Goal: Transaction & Acquisition: Purchase product/service

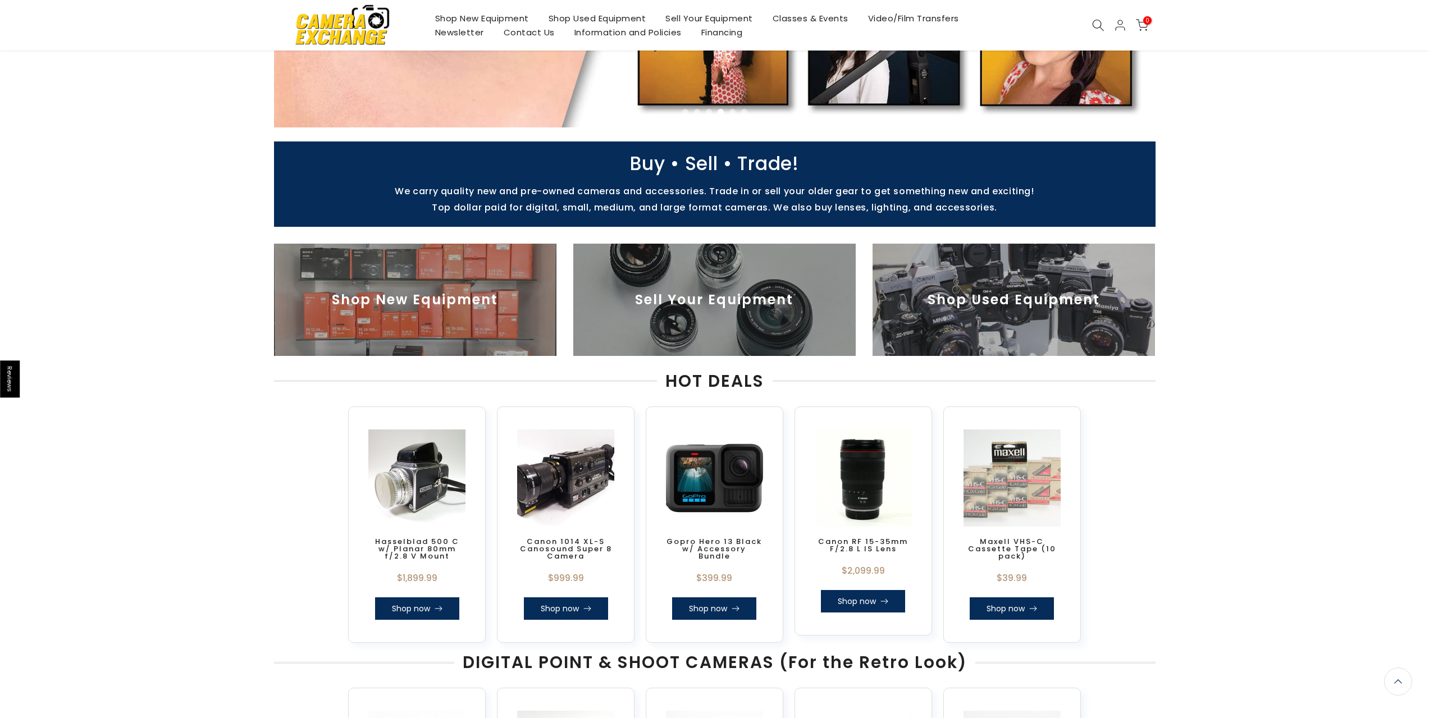
scroll to position [336, 0]
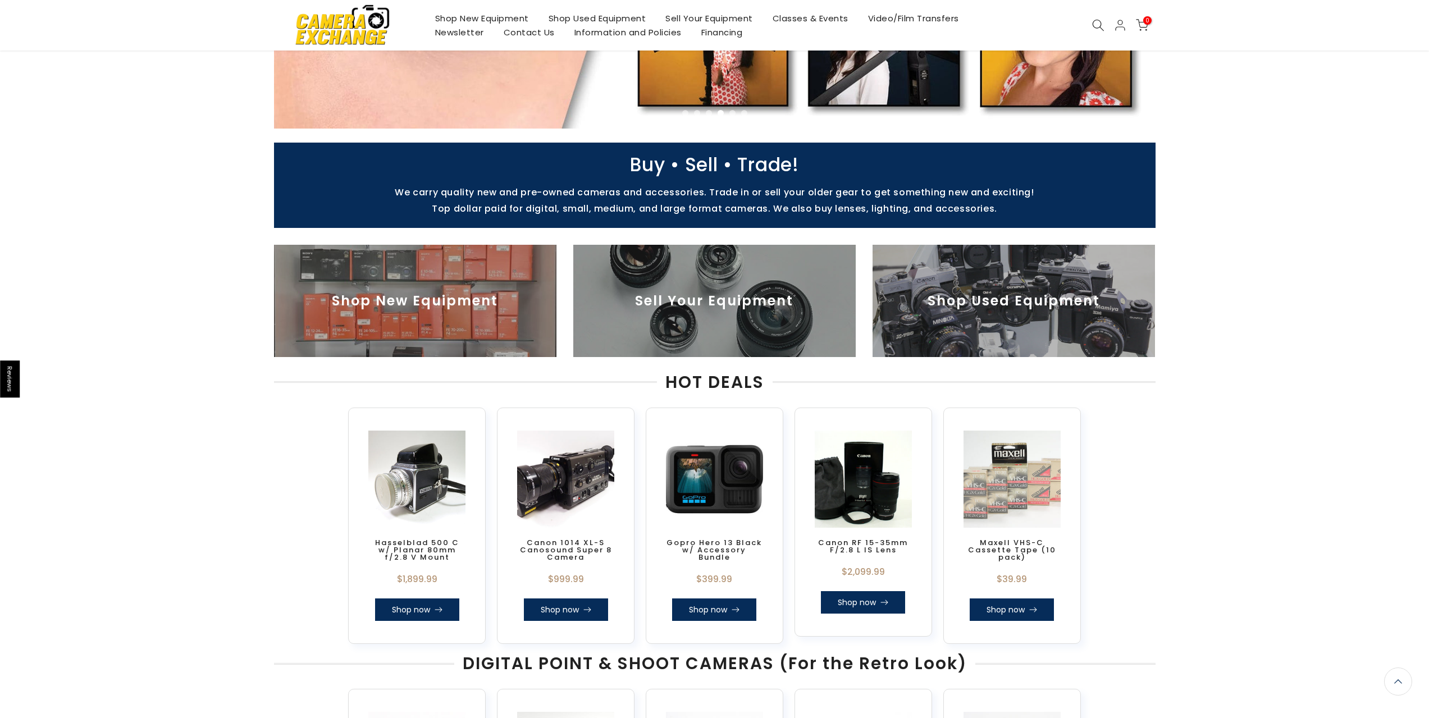
click at [1092, 28] on icon at bounding box center [1098, 25] width 12 height 12
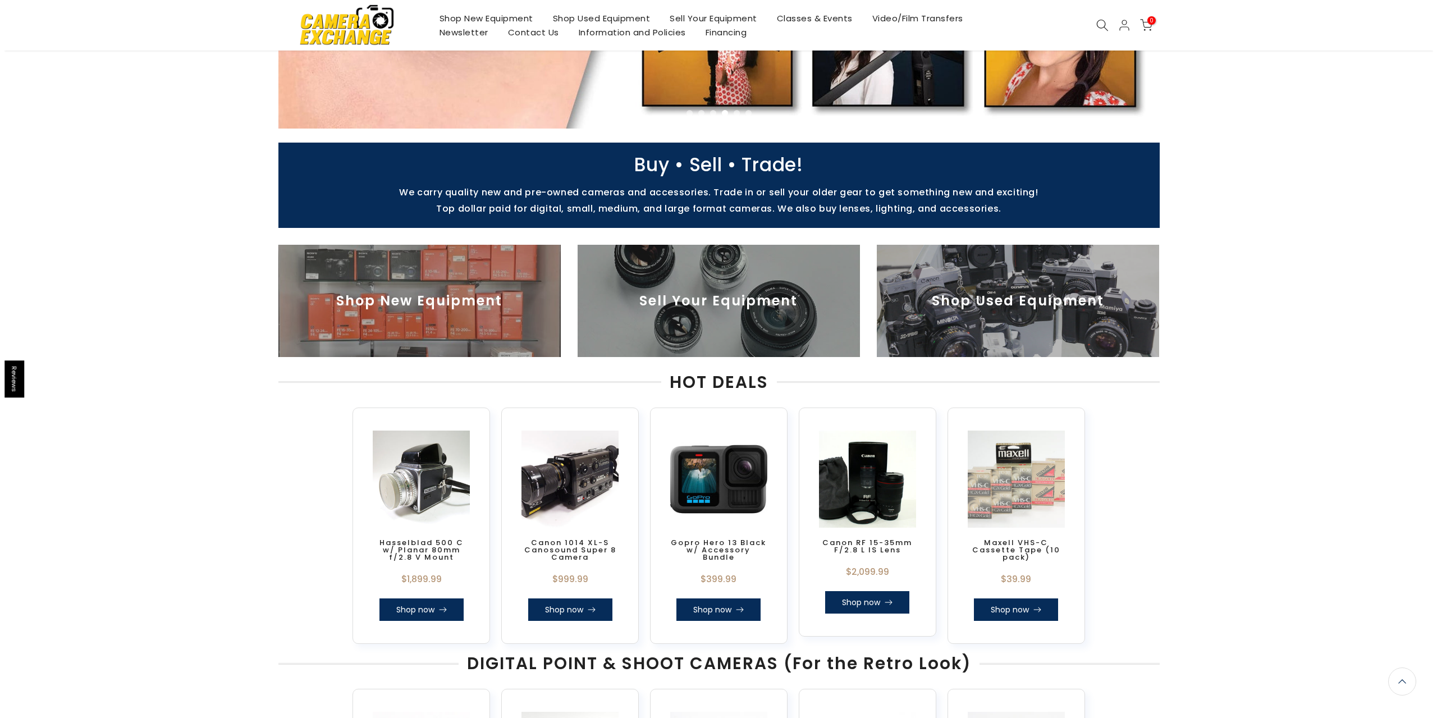
scroll to position [337, 0]
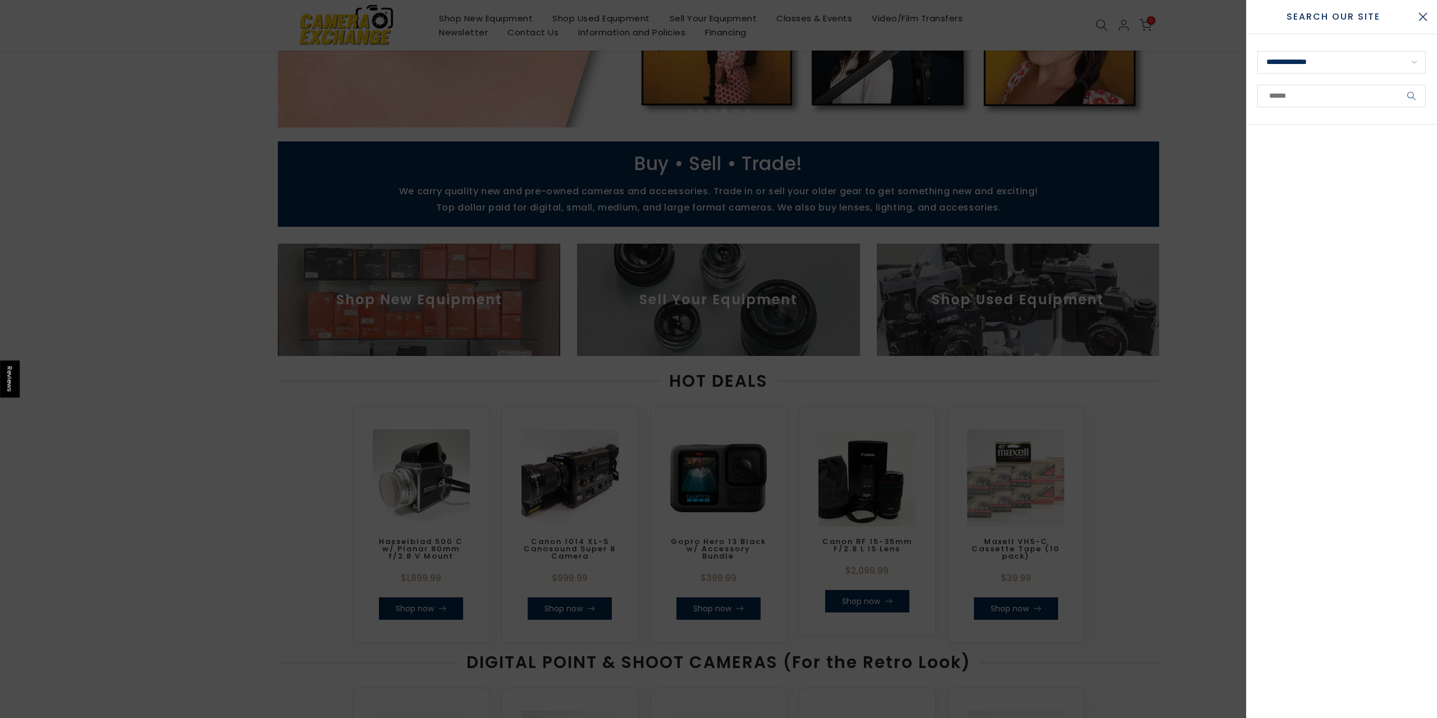
drag, startPoint x: 1278, startPoint y: 81, endPoint x: 1276, endPoint y: 89, distance: 8.6
click at [1278, 81] on form "**********" at bounding box center [1341, 79] width 191 height 90
click at [1275, 94] on input "text" at bounding box center [1341, 96] width 168 height 22
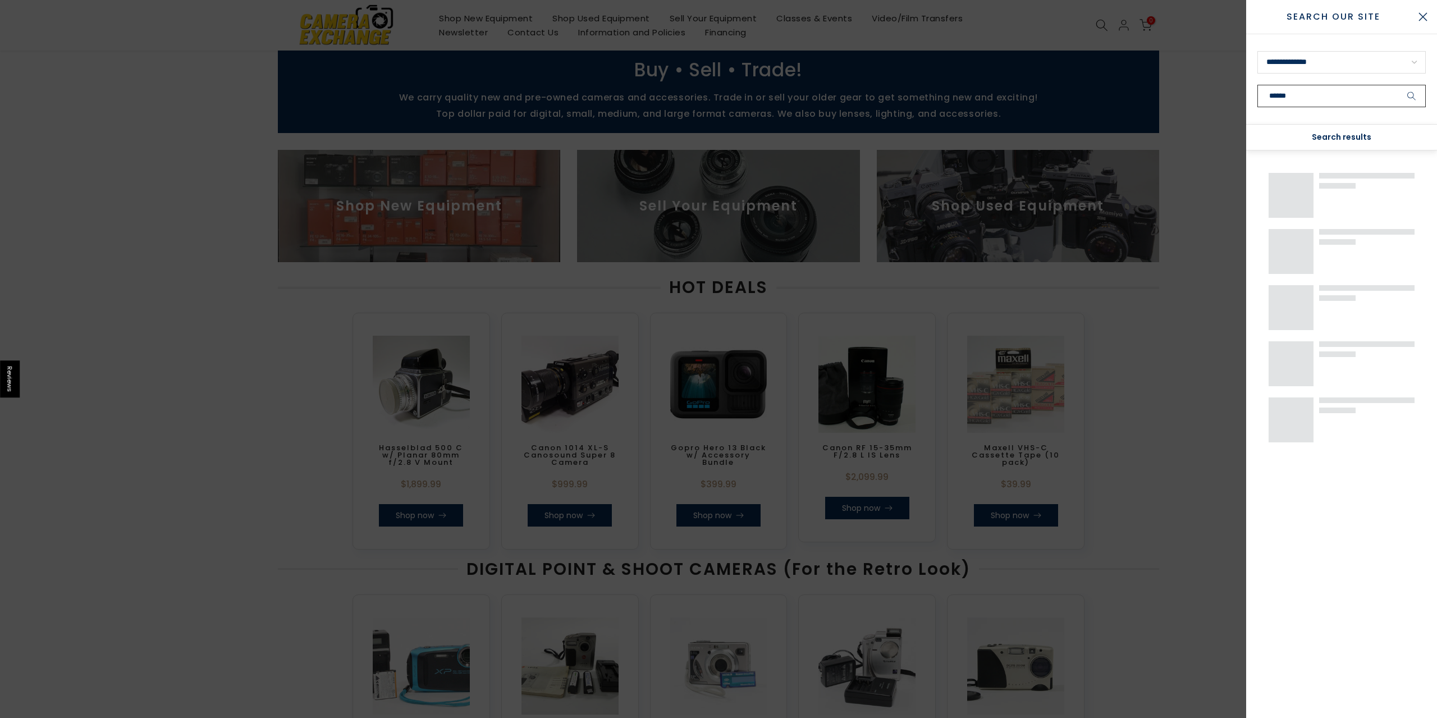
scroll to position [336, 0]
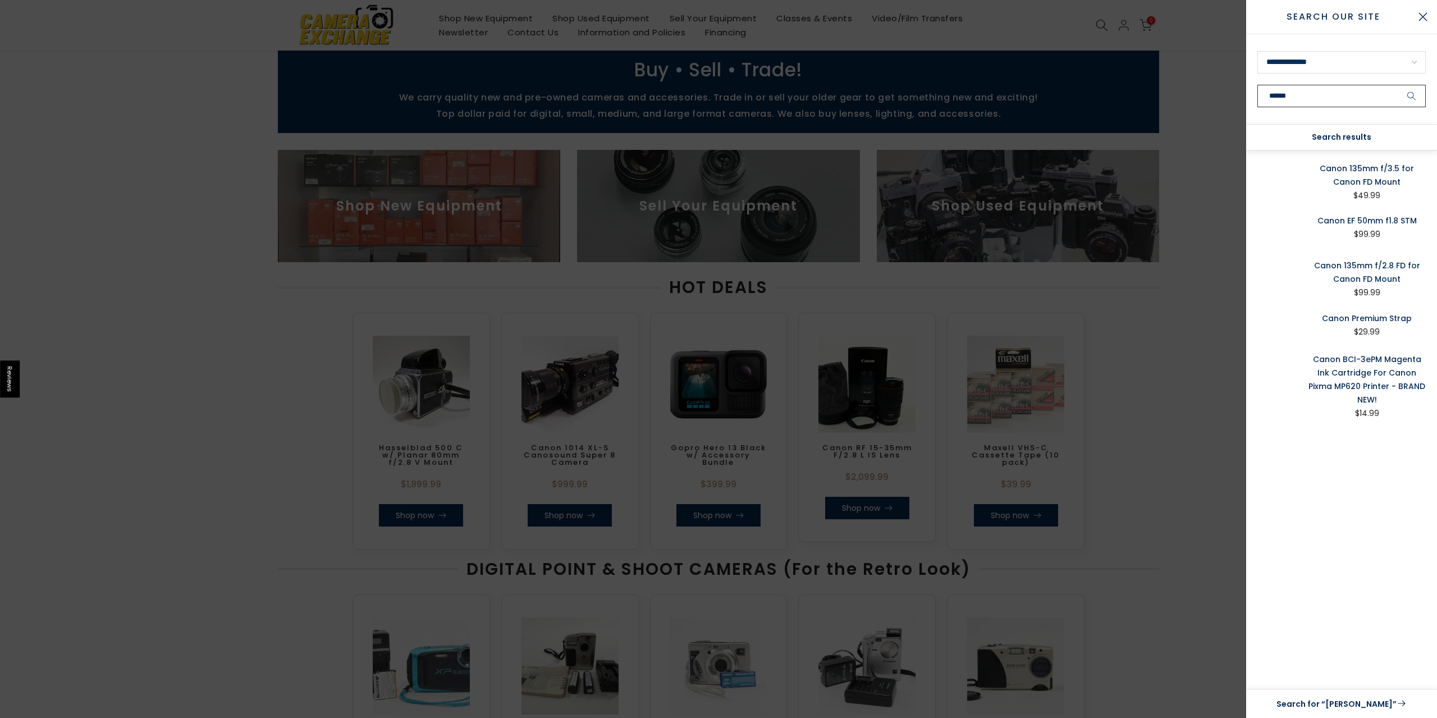
type input "******"
click at [1398, 85] on button "submit" at bounding box center [1412, 96] width 28 height 22
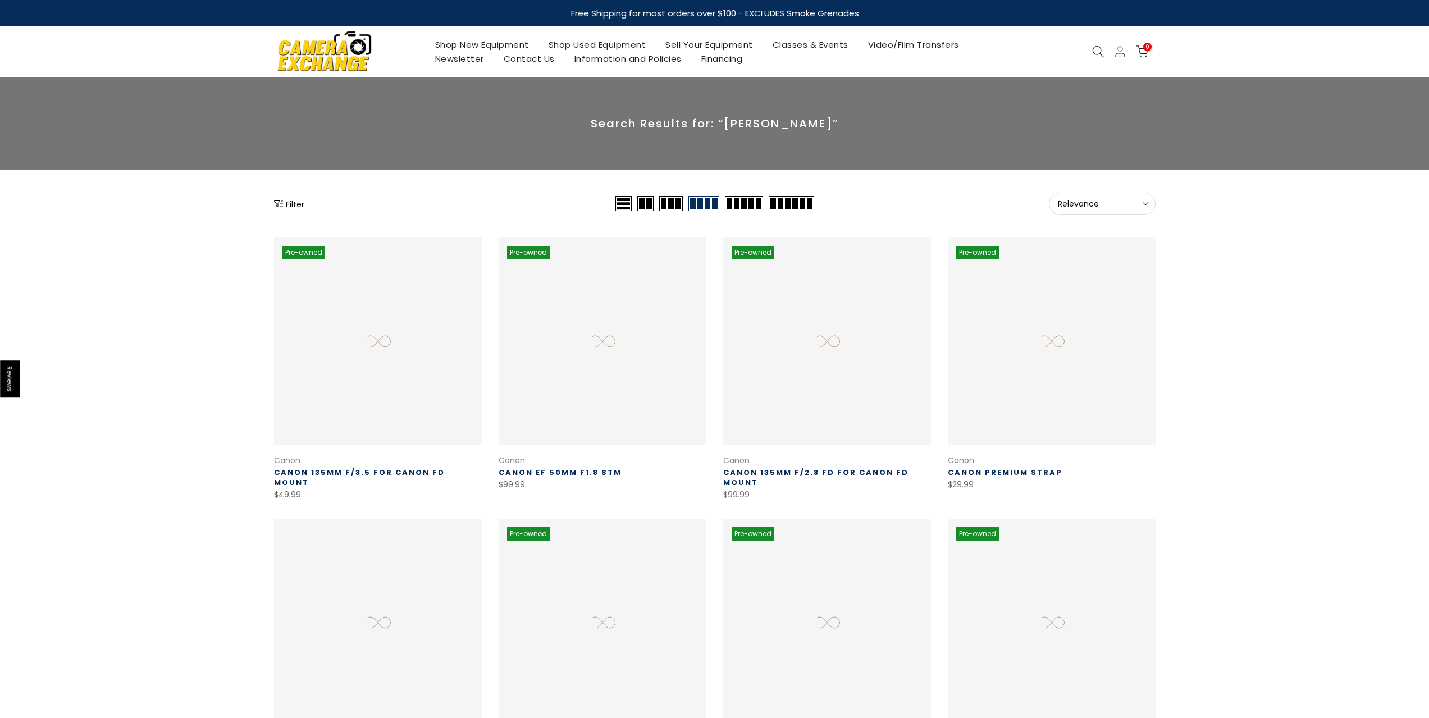
click at [1100, 47] on icon at bounding box center [1098, 51] width 12 height 12
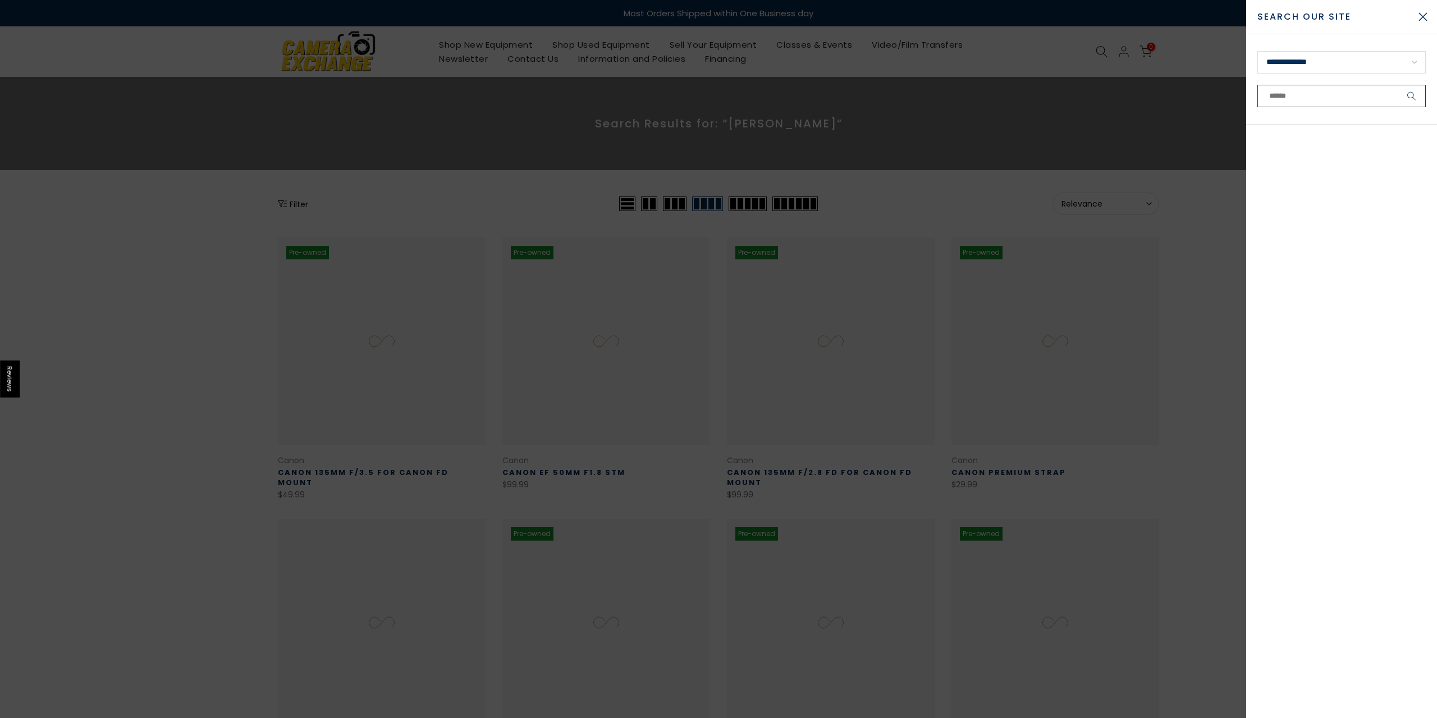
click at [1327, 94] on input "text" at bounding box center [1341, 96] width 168 height 22
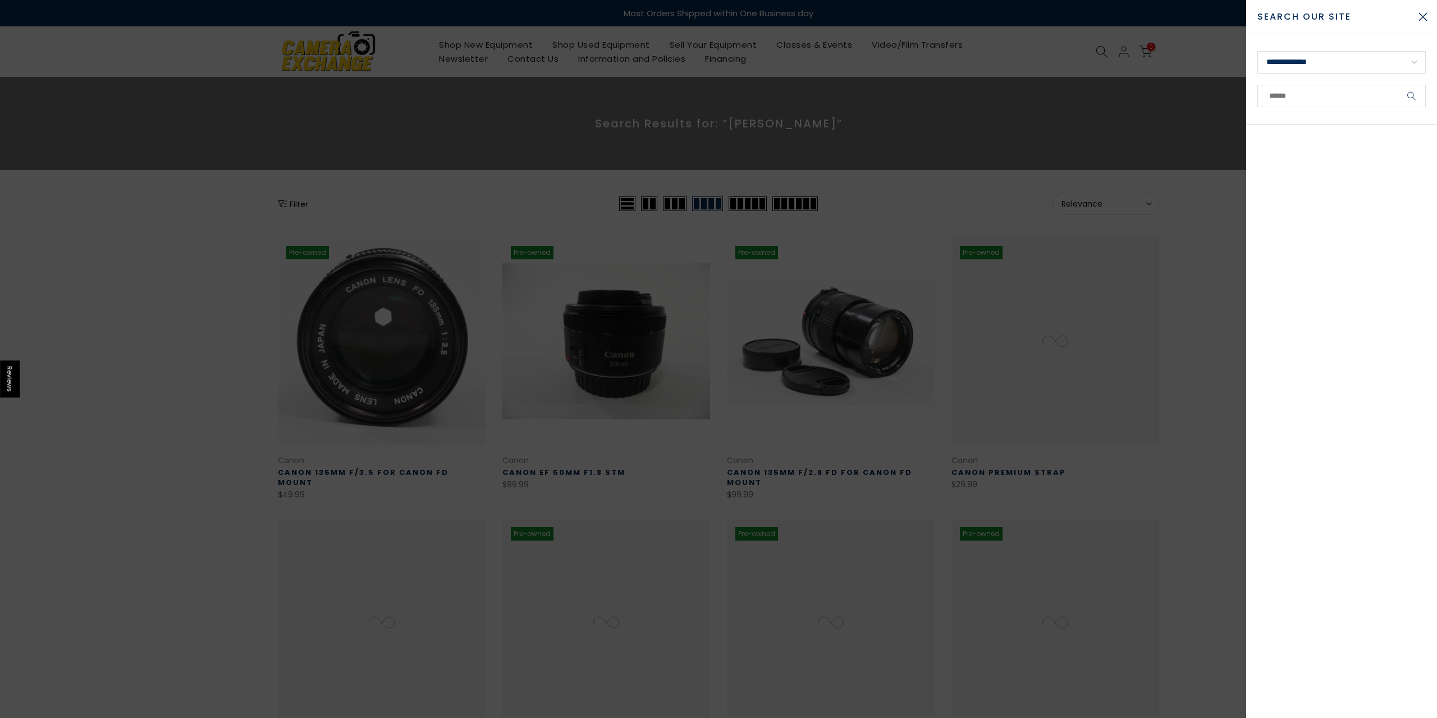
click at [395, 239] on div at bounding box center [718, 359] width 1437 height 718
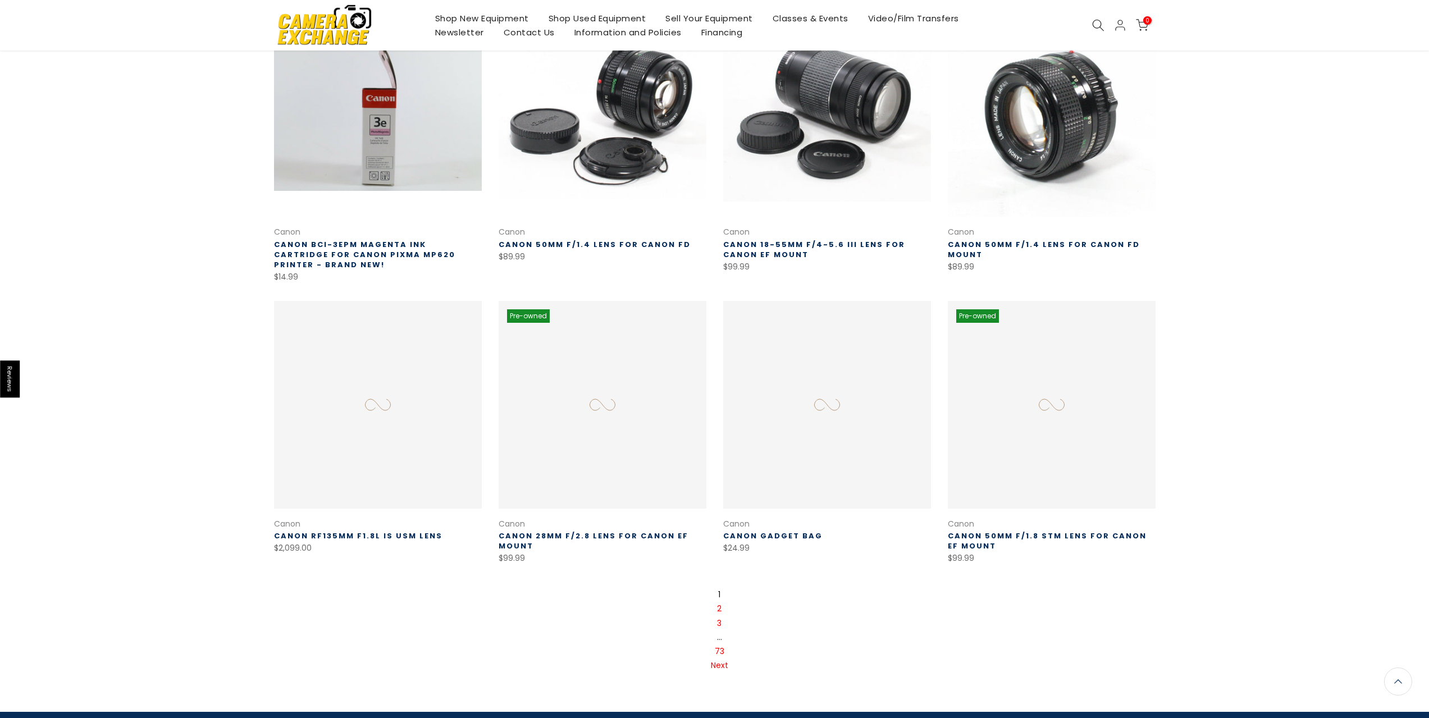
scroll to position [519, 0]
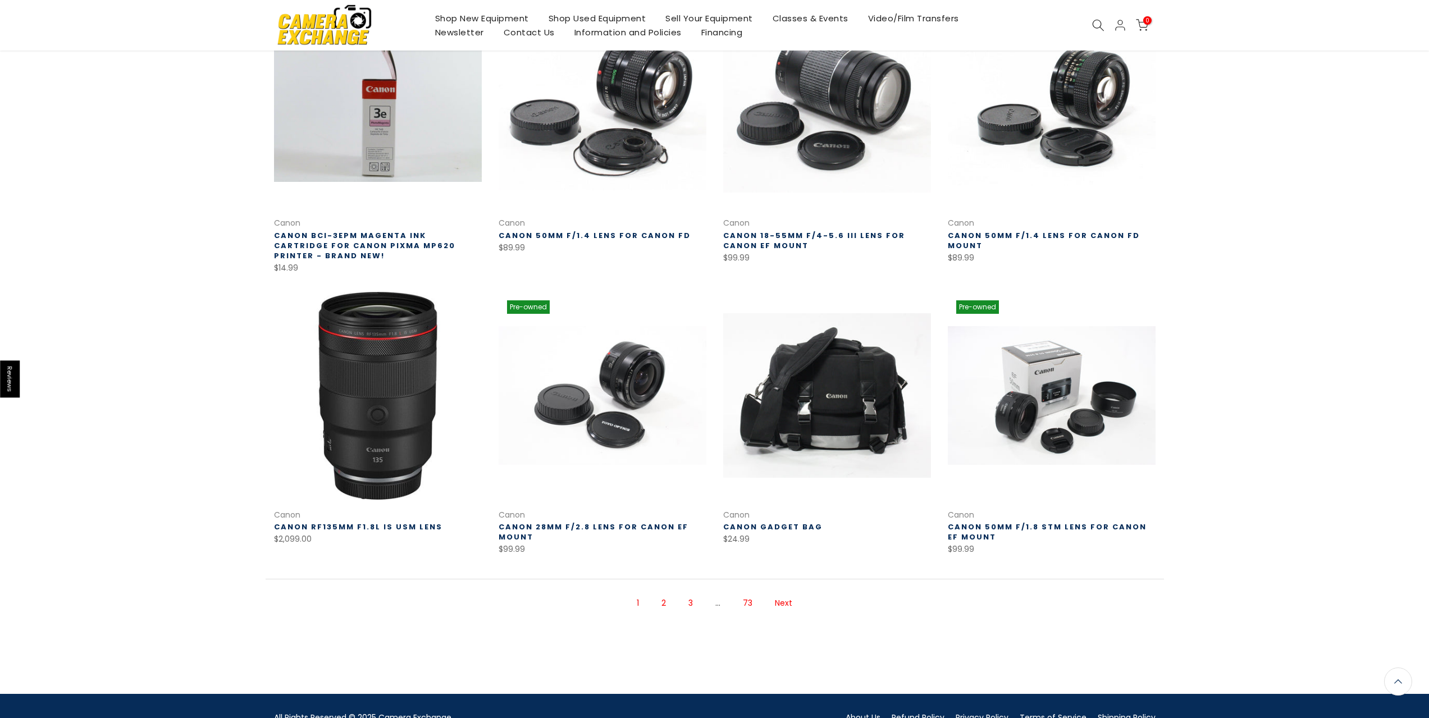
click at [775, 605] on link "Next" at bounding box center [783, 603] width 29 height 20
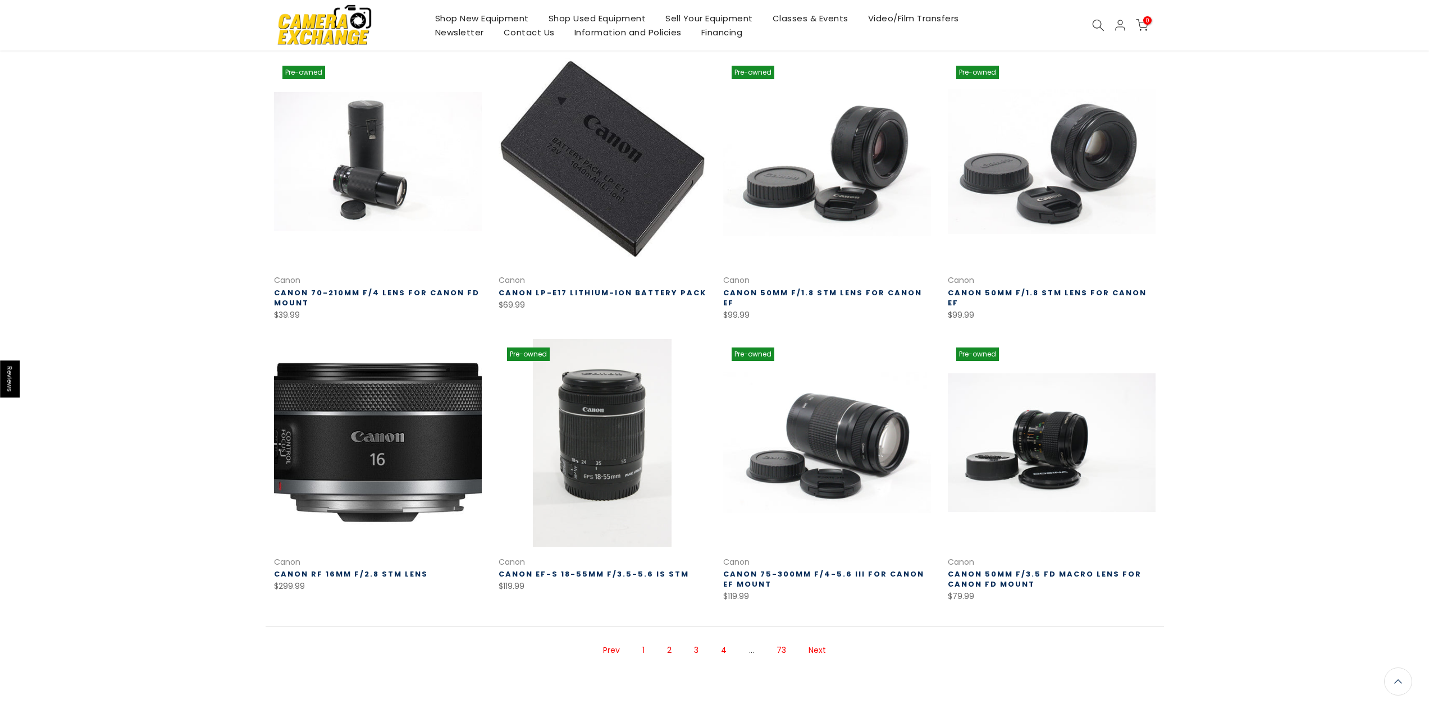
scroll to position [461, 0]
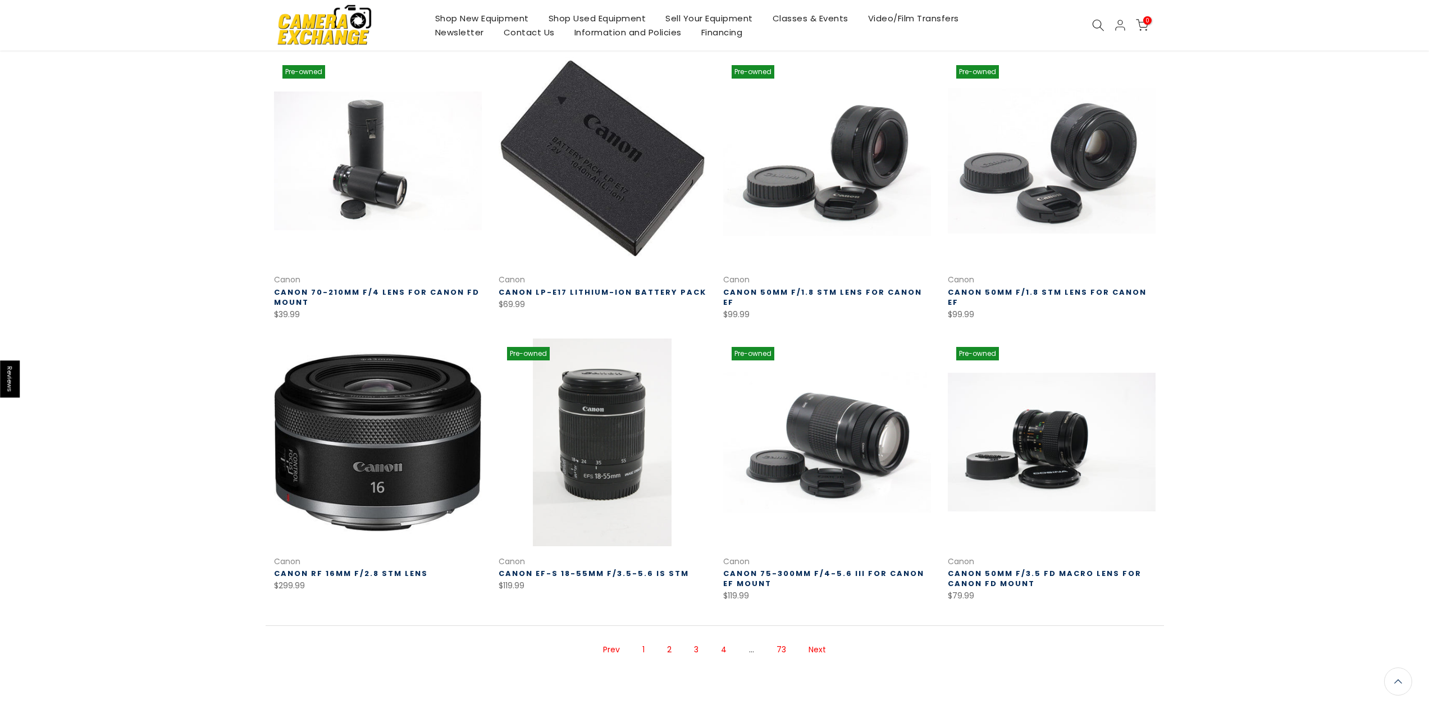
click at [814, 651] on link "Next" at bounding box center [817, 650] width 29 height 20
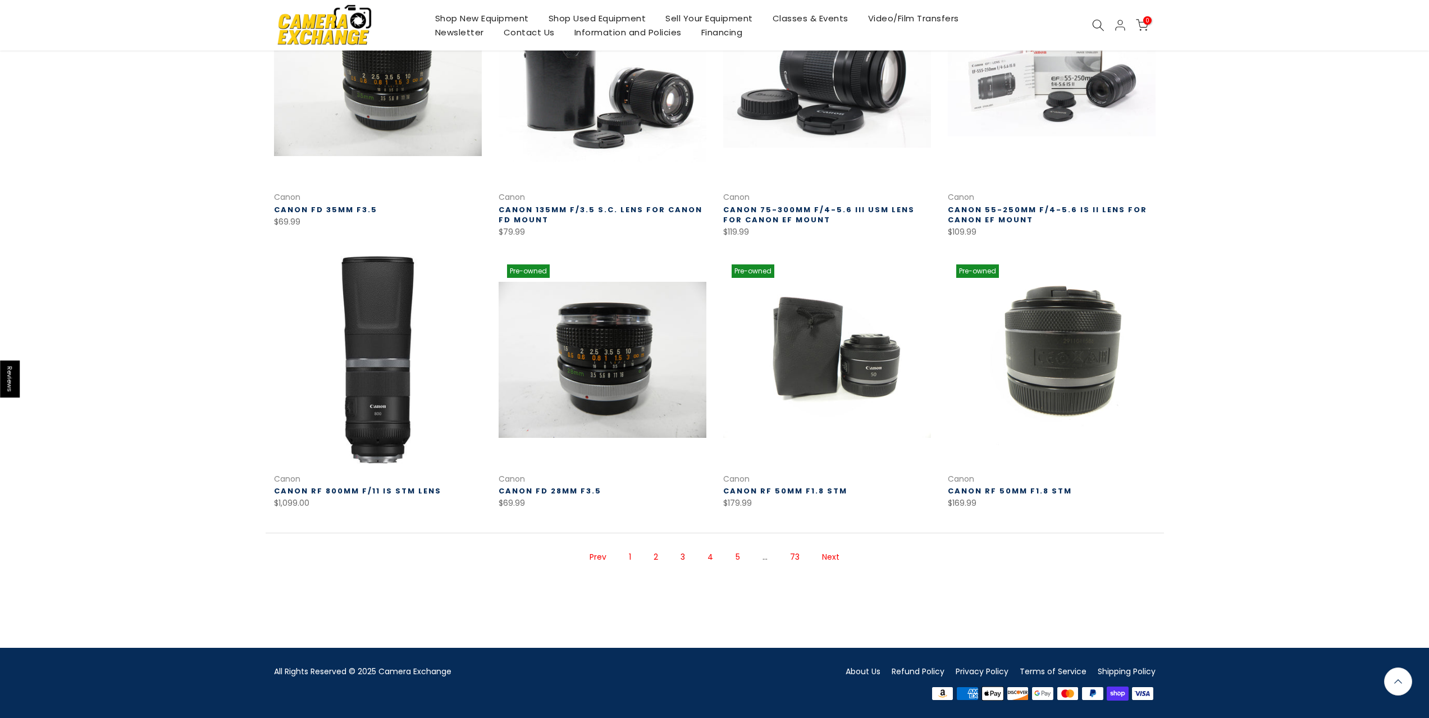
scroll to position [546, 0]
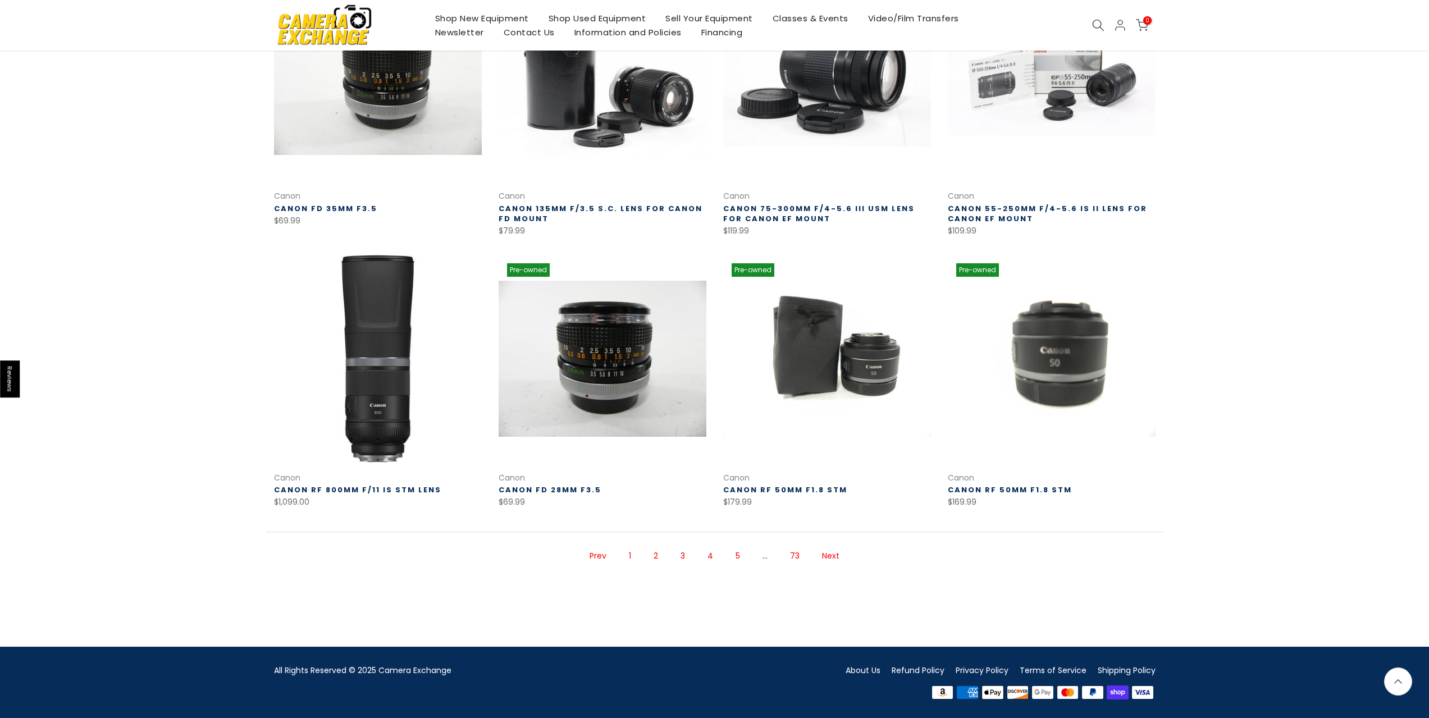
click at [832, 557] on link "Next" at bounding box center [830, 556] width 29 height 20
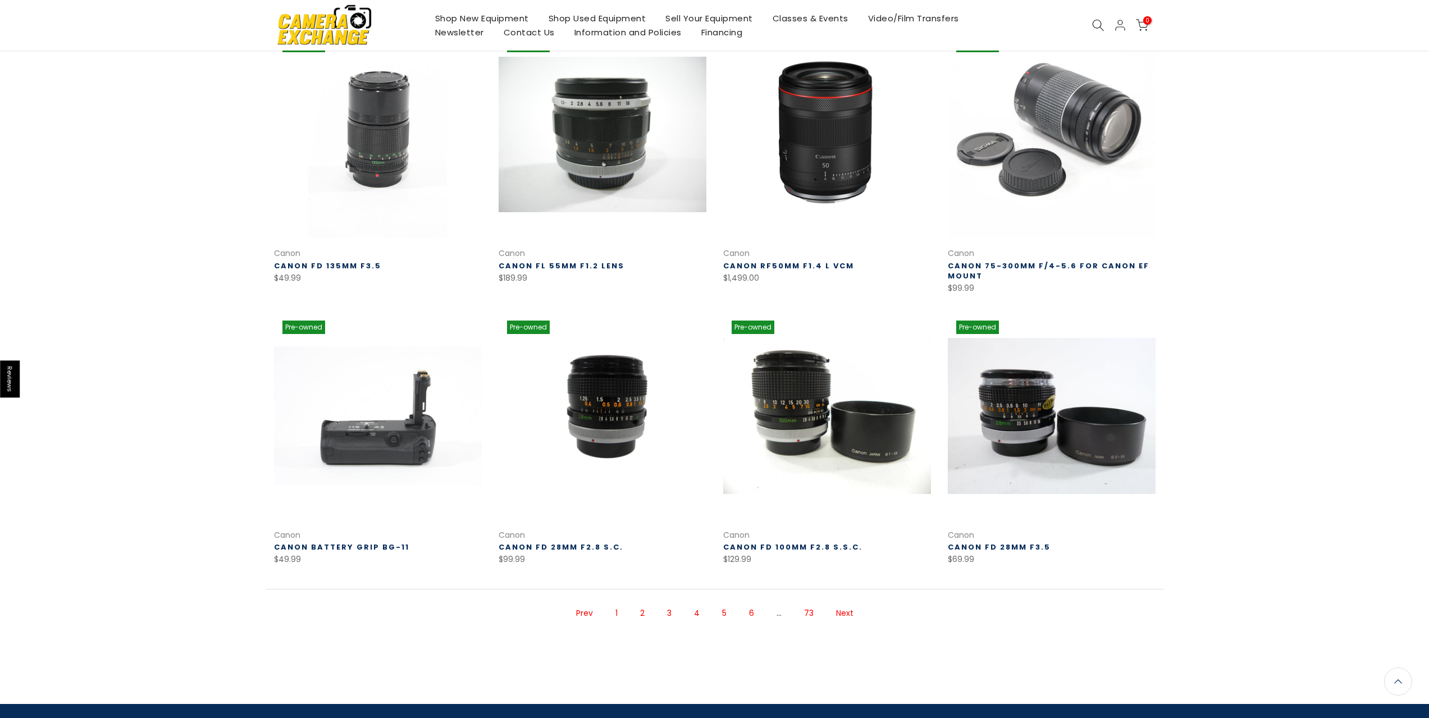
scroll to position [500, 0]
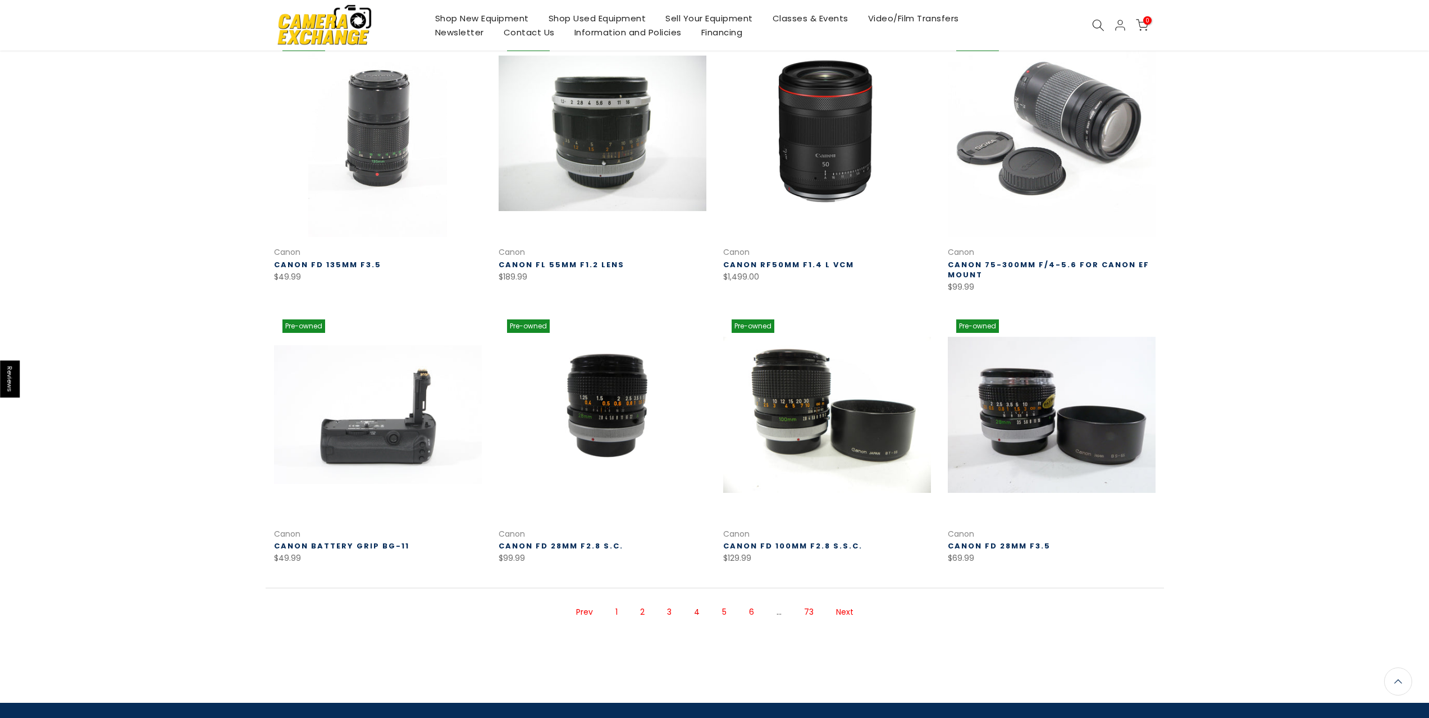
click at [848, 620] on link "Next" at bounding box center [844, 612] width 29 height 20
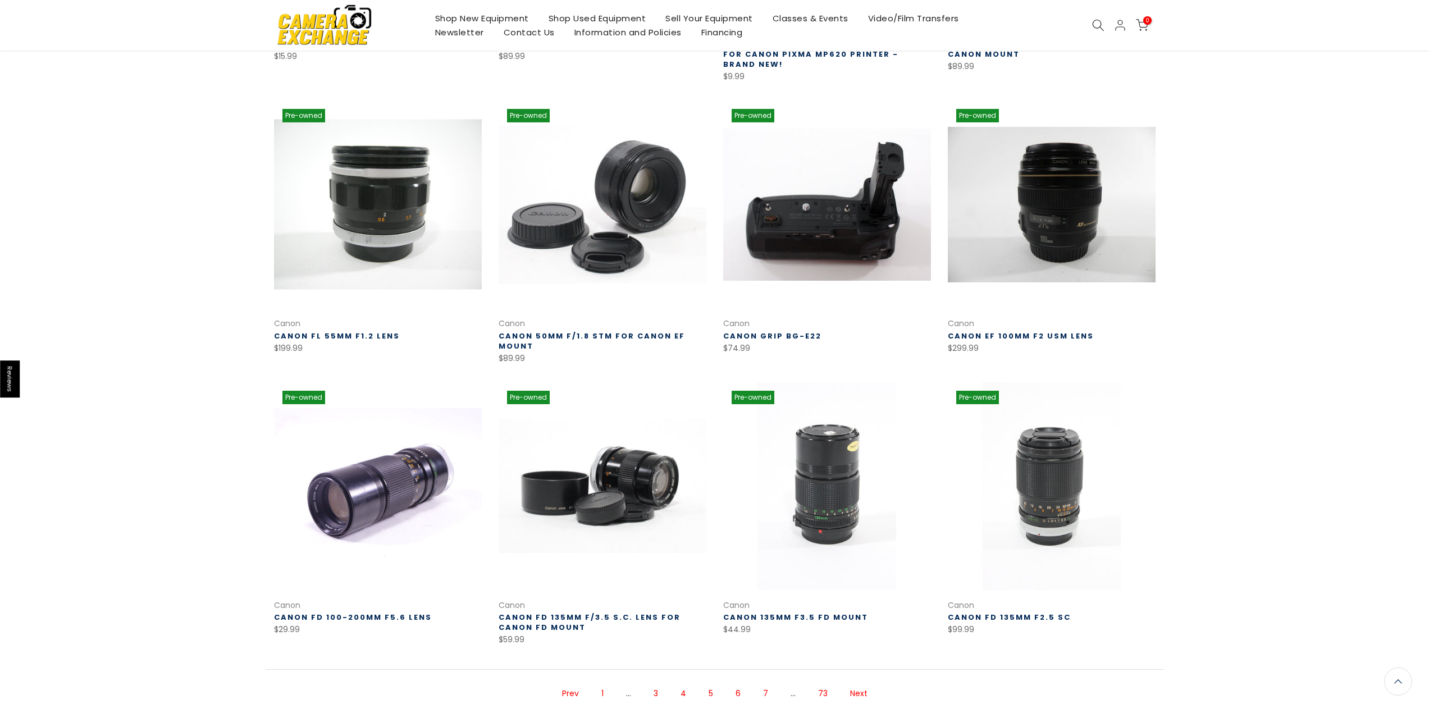
scroll to position [566, 0]
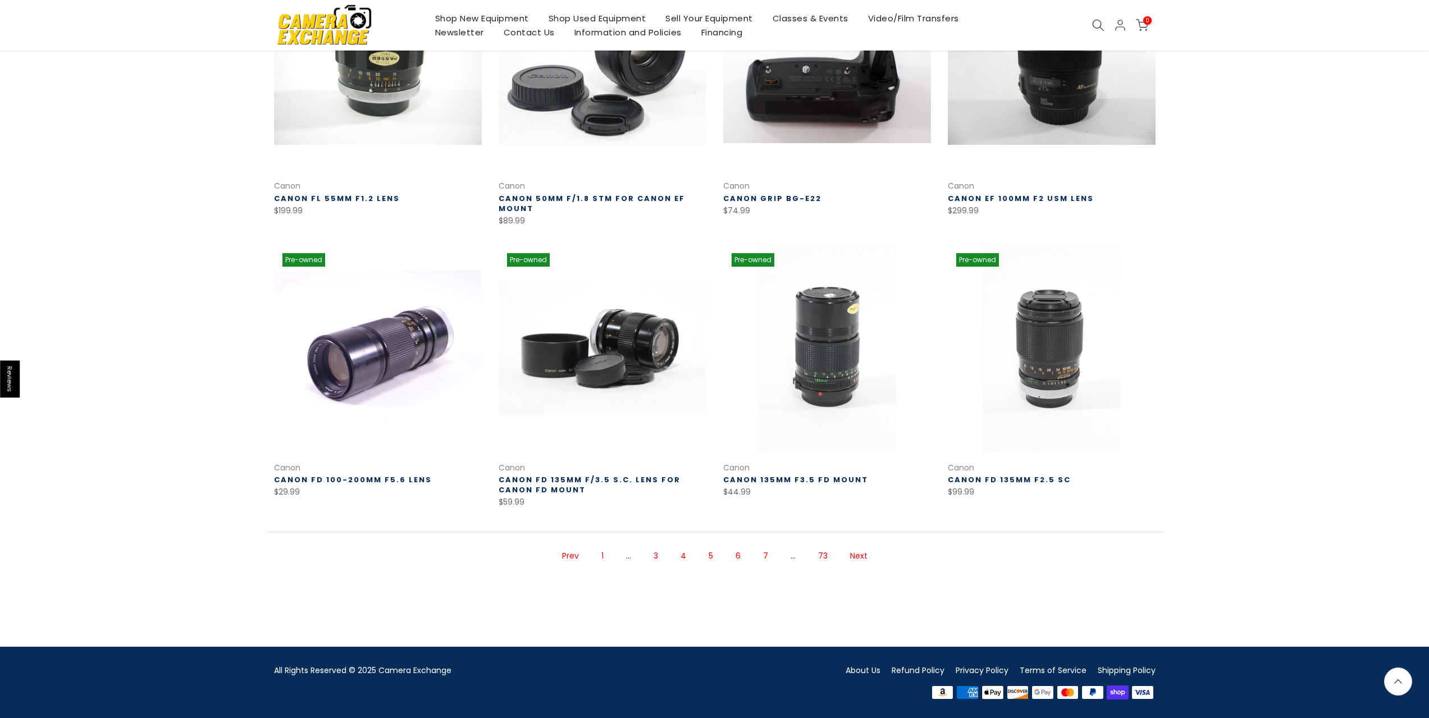
click at [853, 560] on link "Next" at bounding box center [858, 556] width 29 height 20
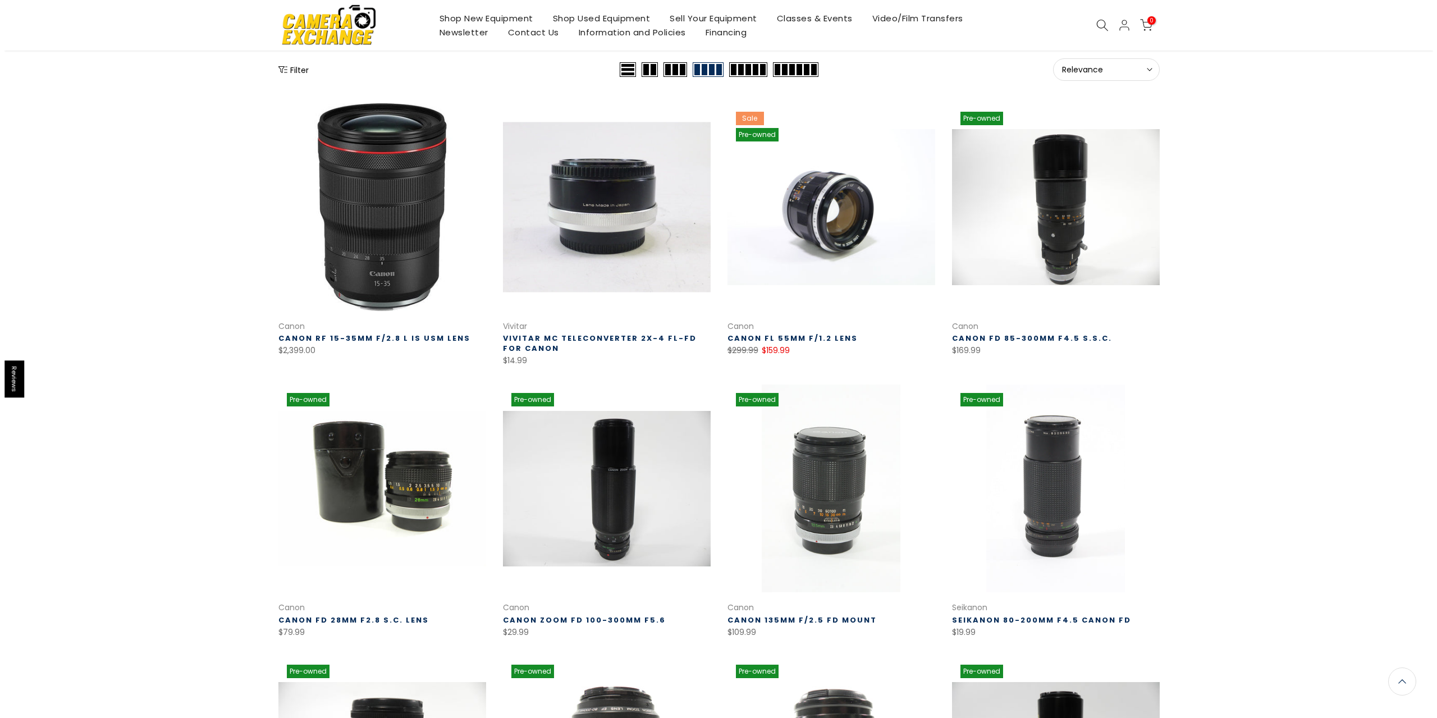
scroll to position [237, 0]
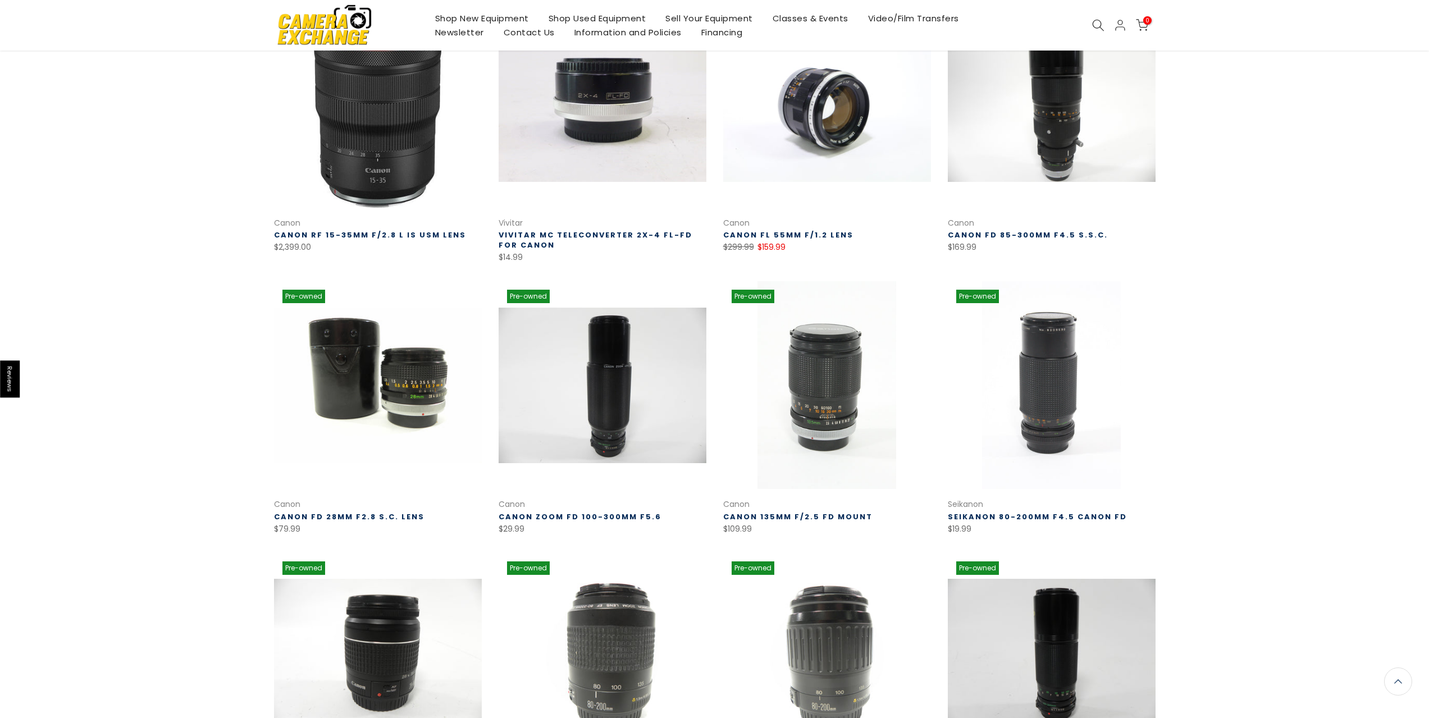
drag, startPoint x: 1101, startPoint y: 33, endPoint x: 1096, endPoint y: 28, distance: 7.1
click at [1100, 33] on div "Shop New Equipment Shop Used Equipment Sell Your Equipment Classes & Events Vid…" at bounding box center [714, 25] width 893 height 51
click at [1094, 23] on icon at bounding box center [1098, 25] width 12 height 12
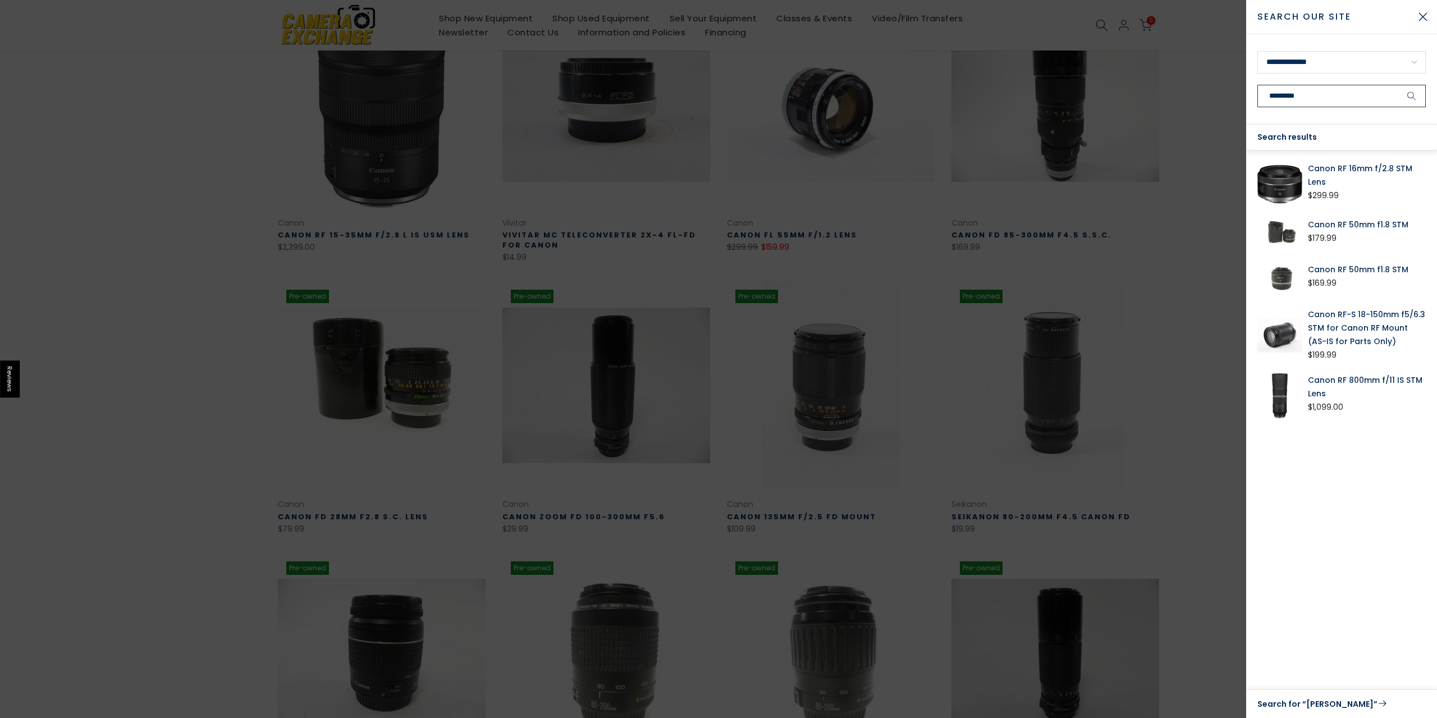
type input "*********"
click at [1398, 85] on button "submit" at bounding box center [1412, 96] width 28 height 22
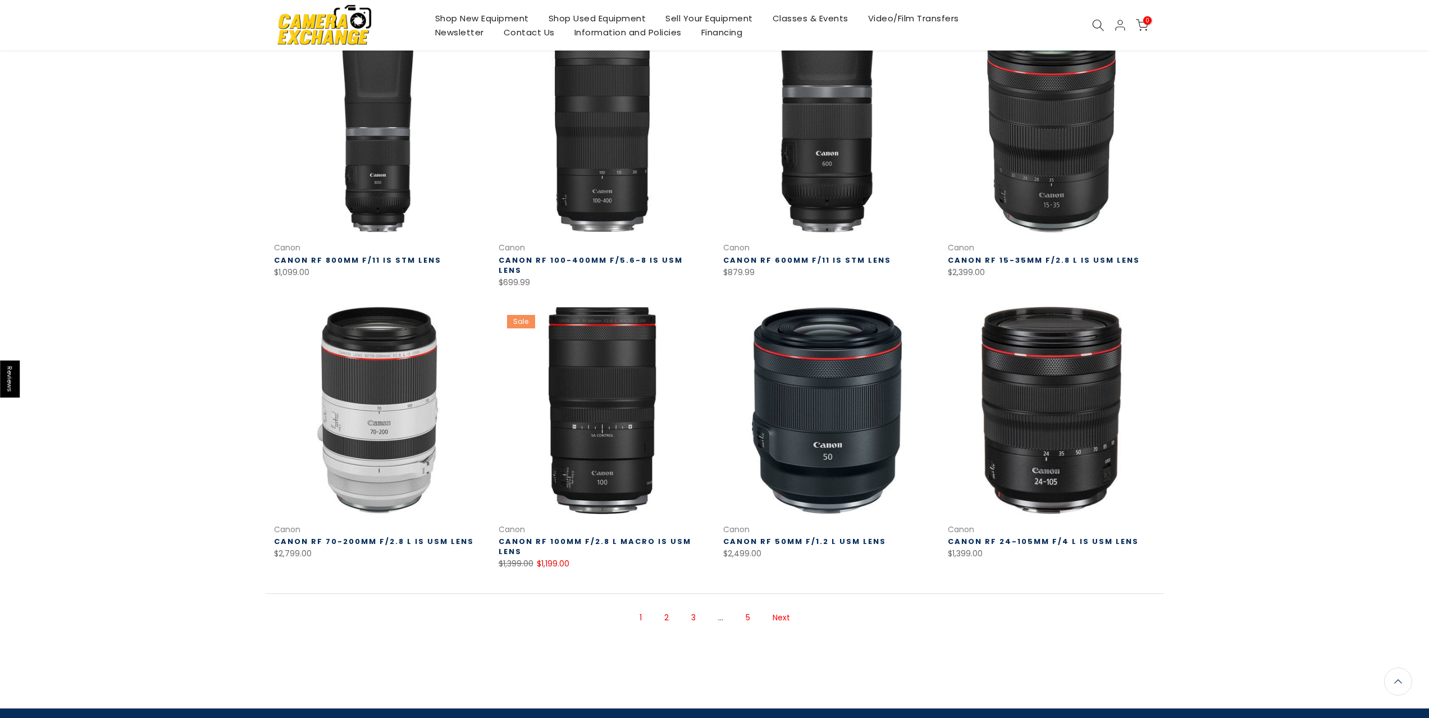
scroll to position [505, 0]
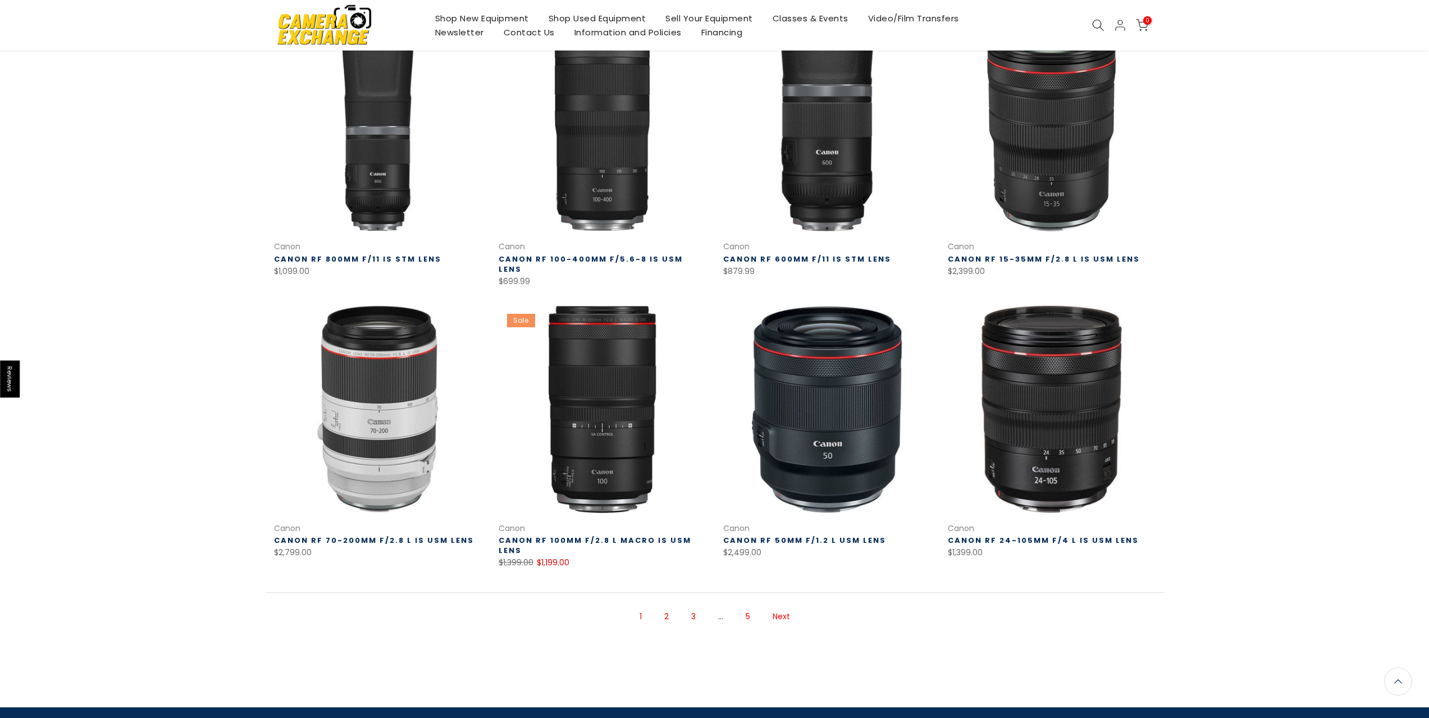
click at [779, 607] on link "Next" at bounding box center [781, 617] width 29 height 20
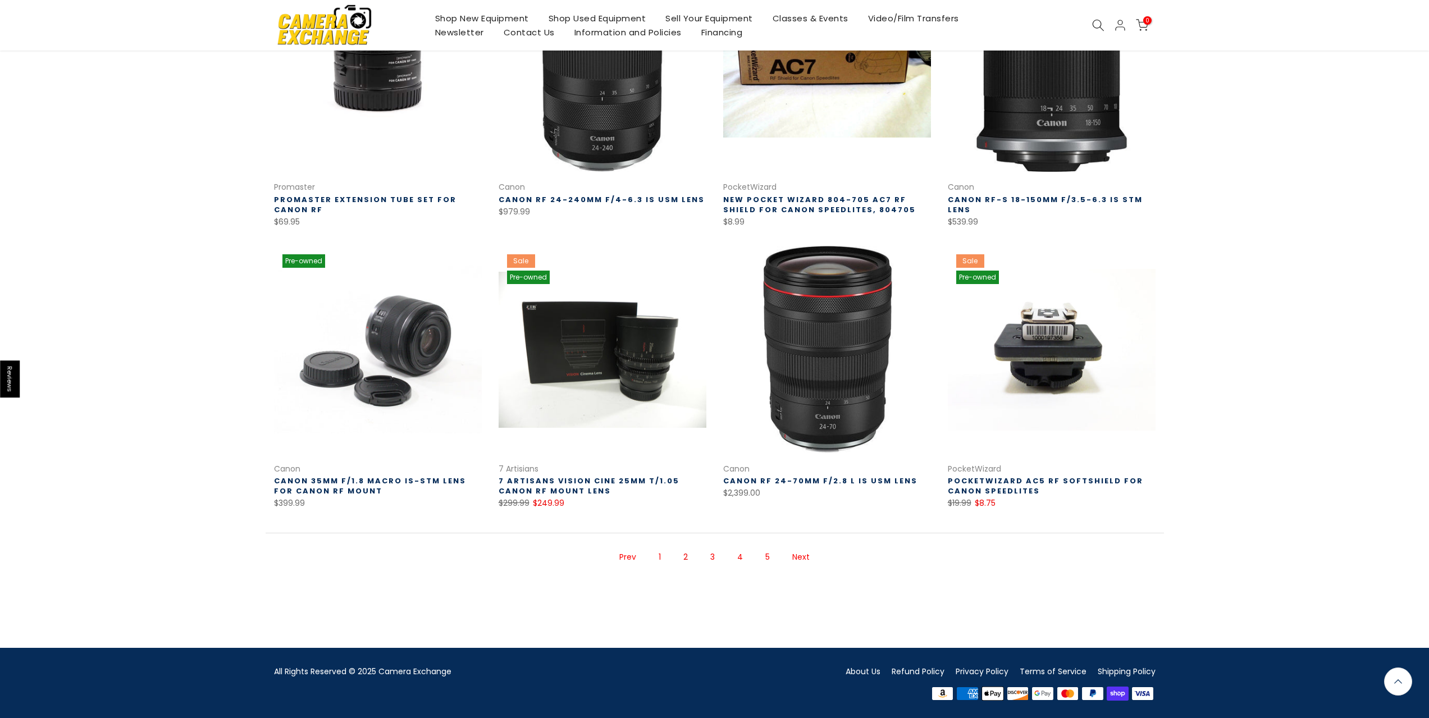
scroll to position [546, 0]
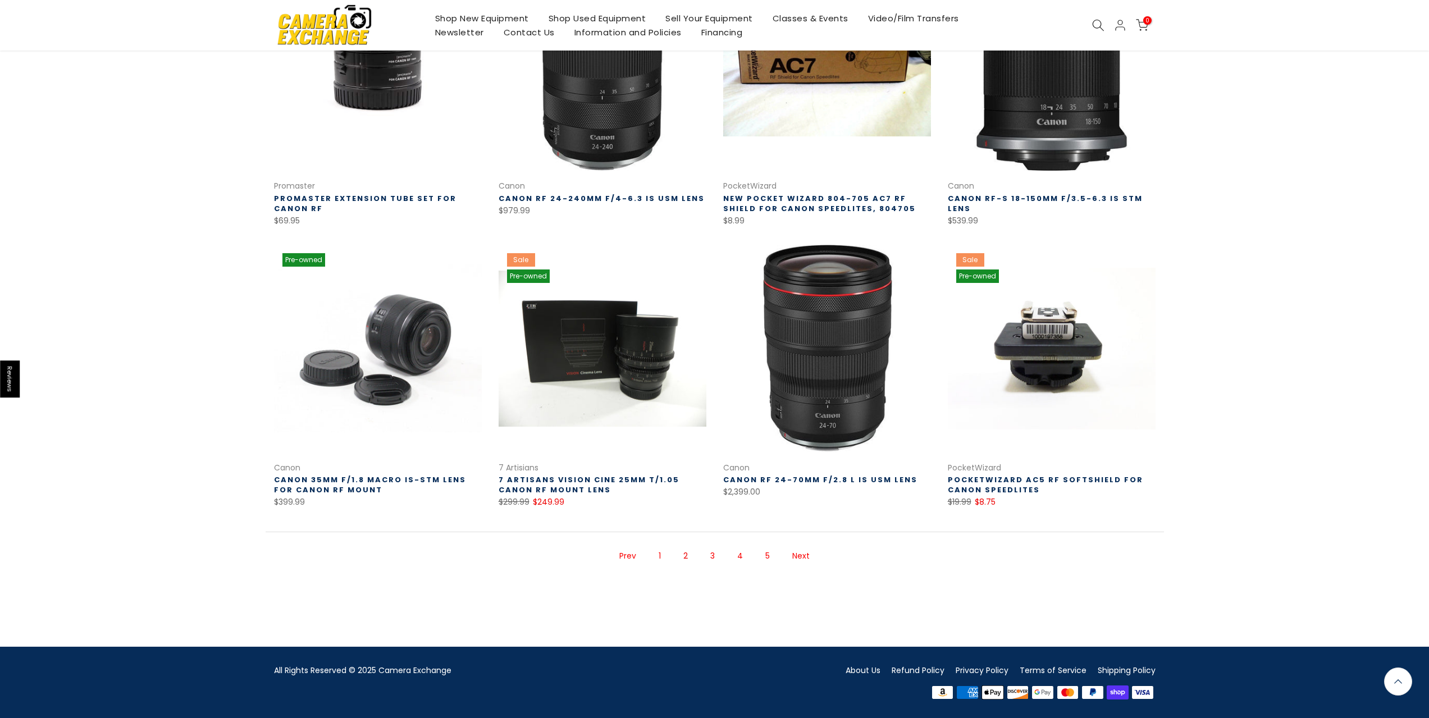
click at [800, 558] on link "Next" at bounding box center [800, 556] width 29 height 20
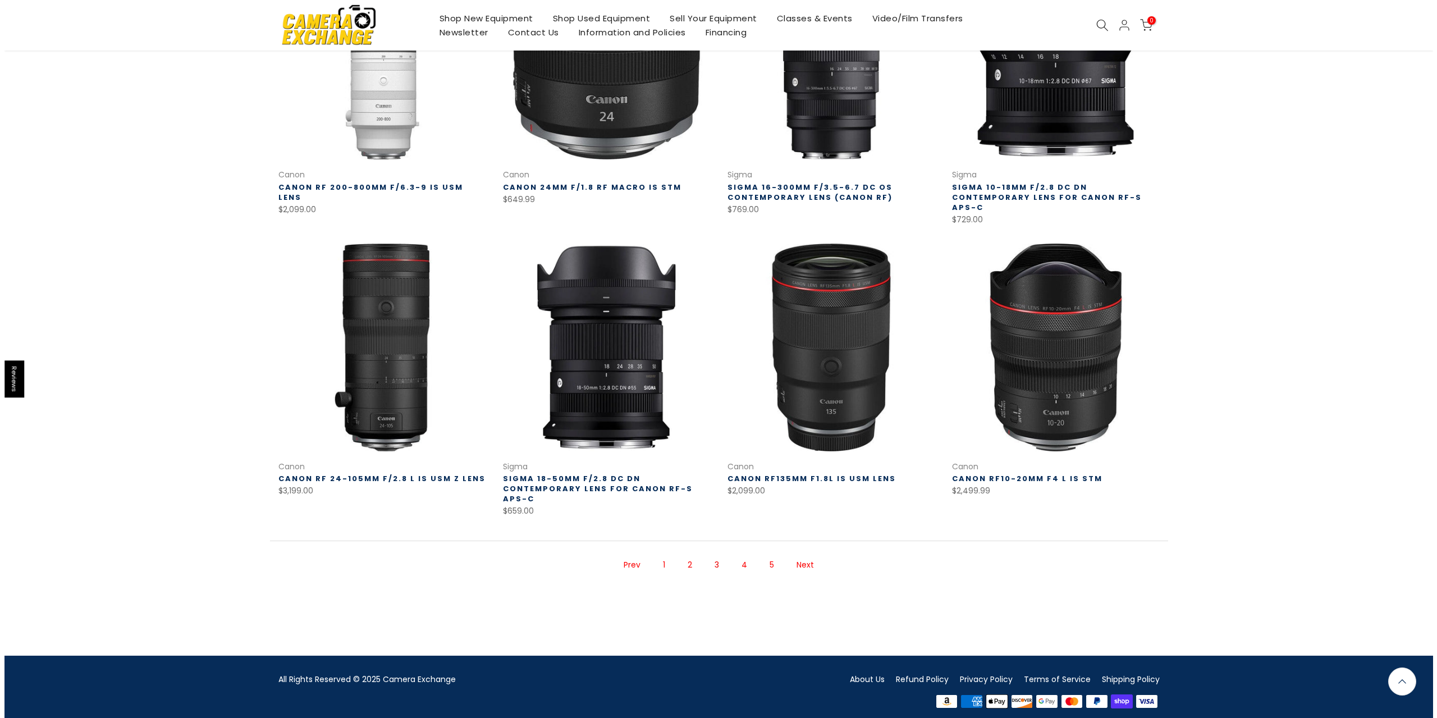
scroll to position [565, 0]
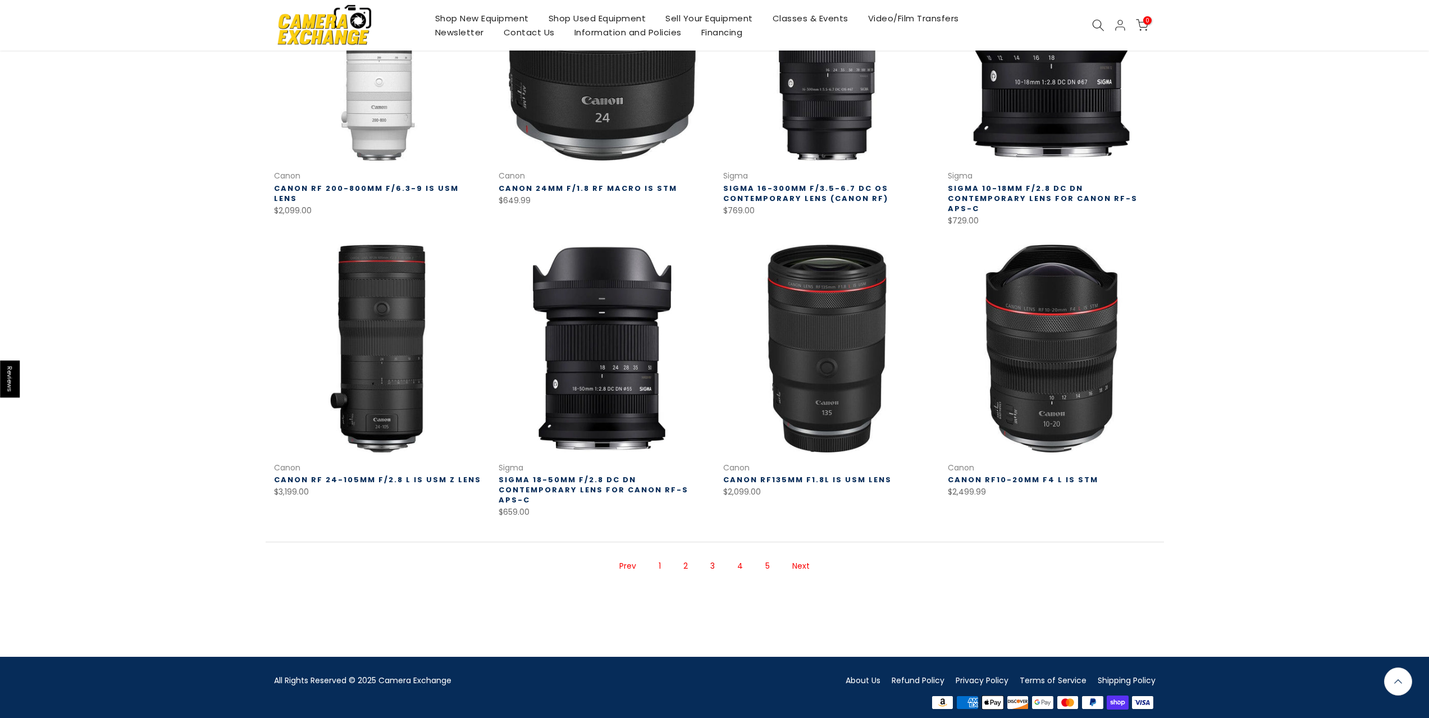
click at [1101, 22] on icon at bounding box center [1098, 25] width 12 height 12
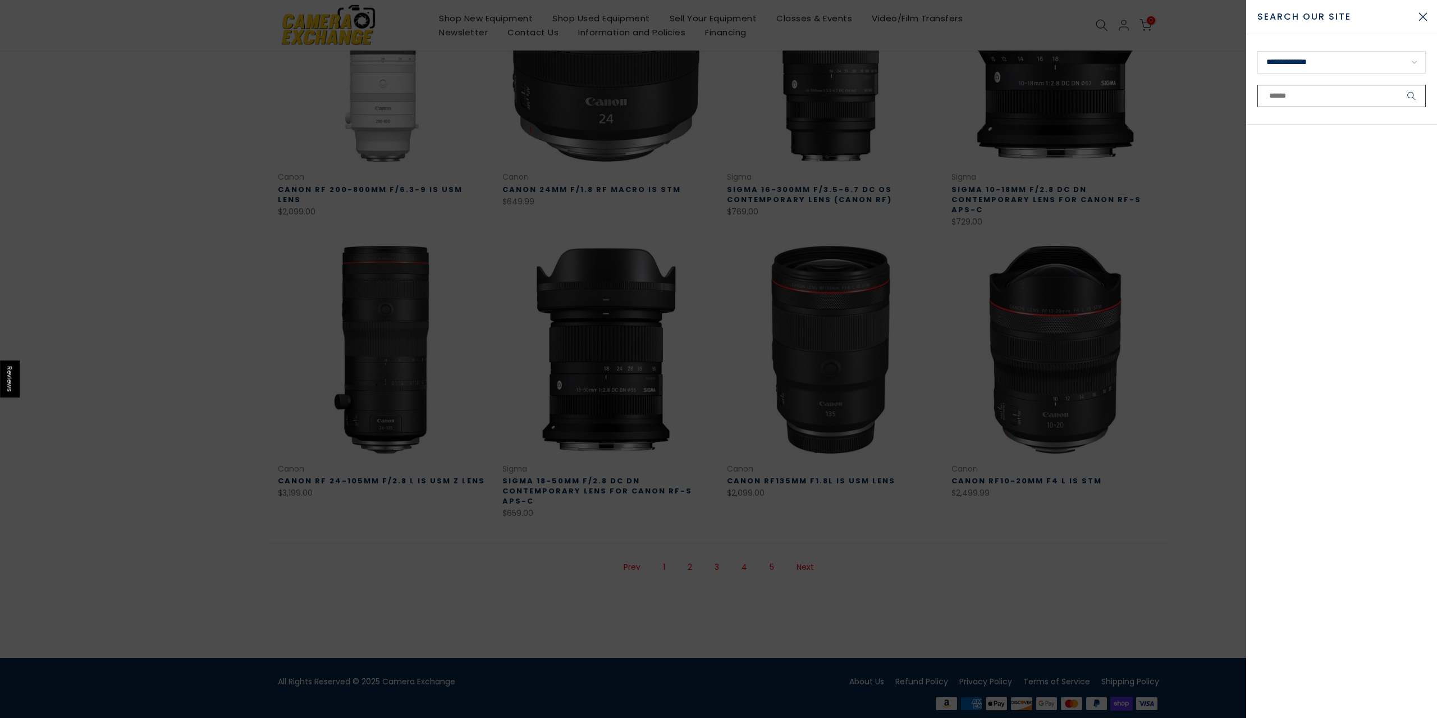
scroll to position [566, 0]
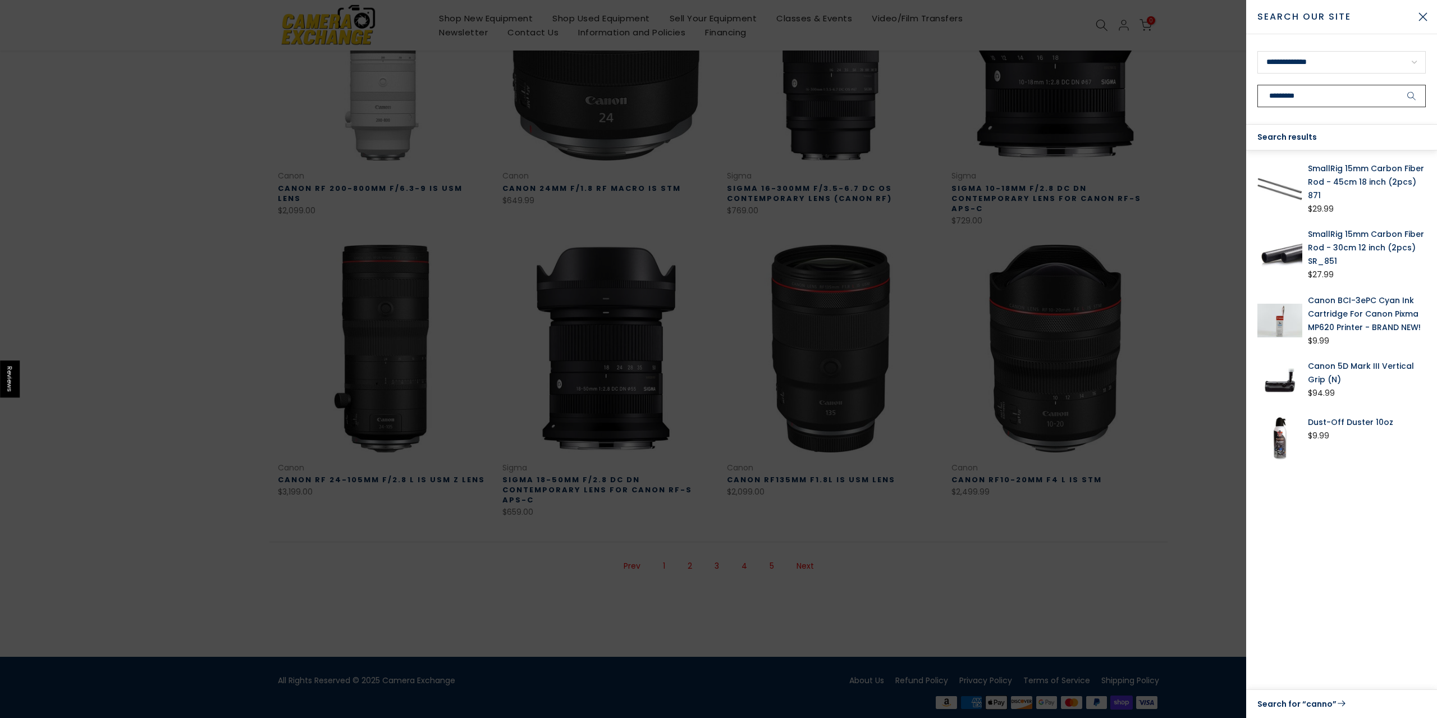
type input "*********"
click at [1398, 85] on button "submit" at bounding box center [1412, 96] width 28 height 22
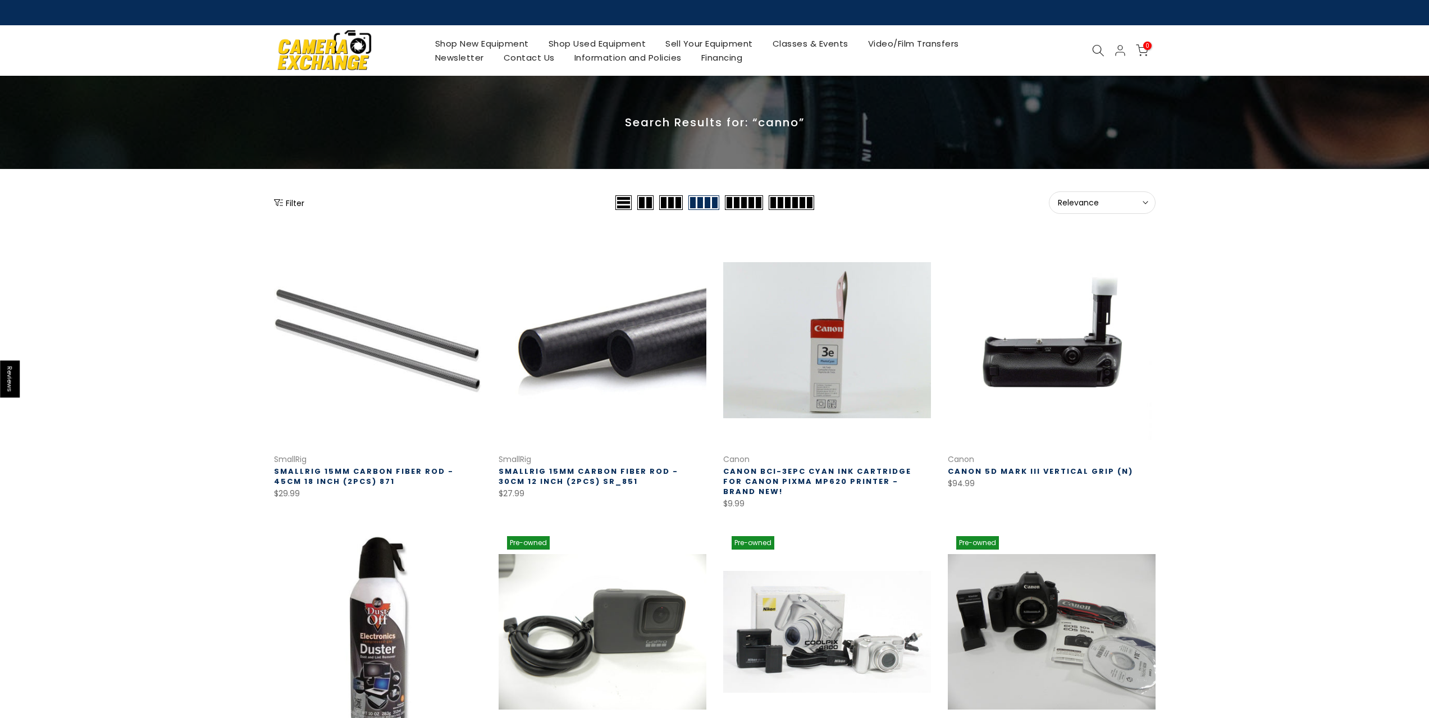
click at [1102, 47] on icon at bounding box center [1098, 50] width 12 height 12
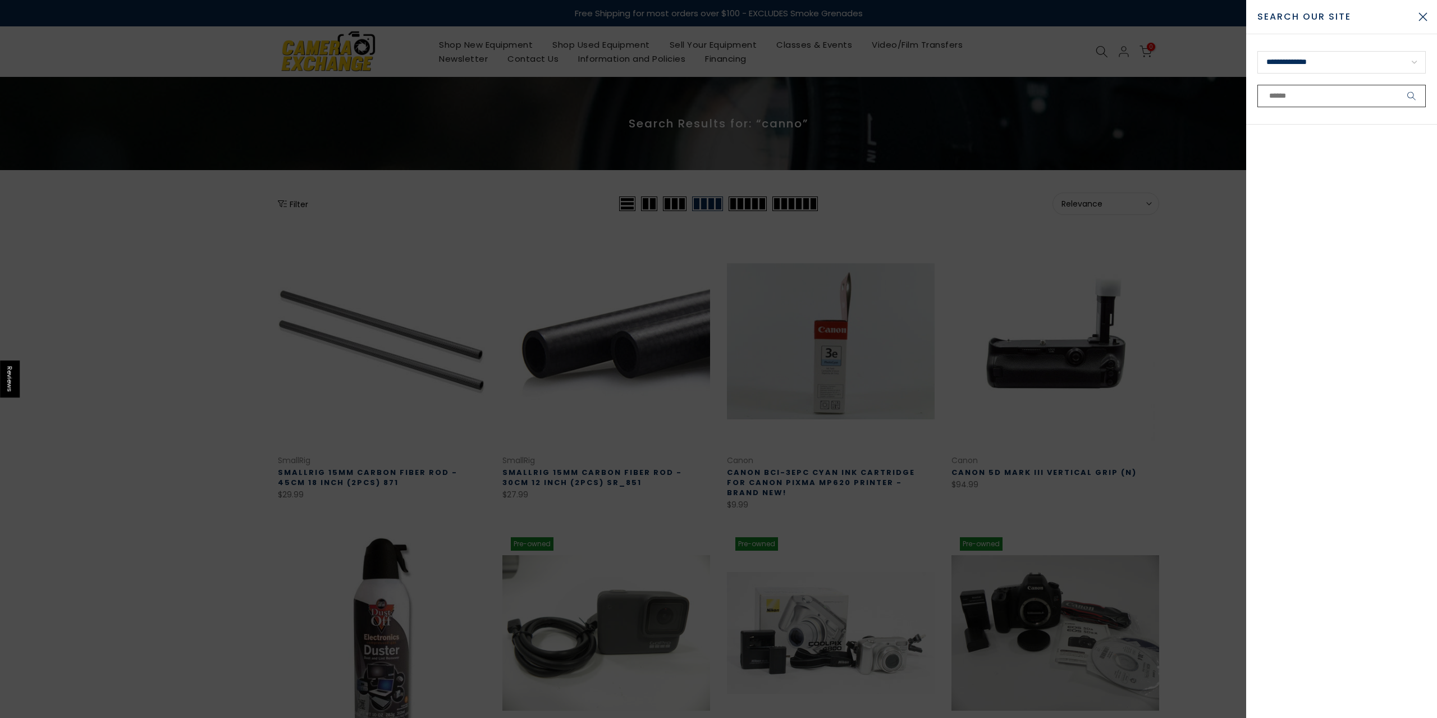
click at [1317, 96] on input "text" at bounding box center [1341, 96] width 168 height 22
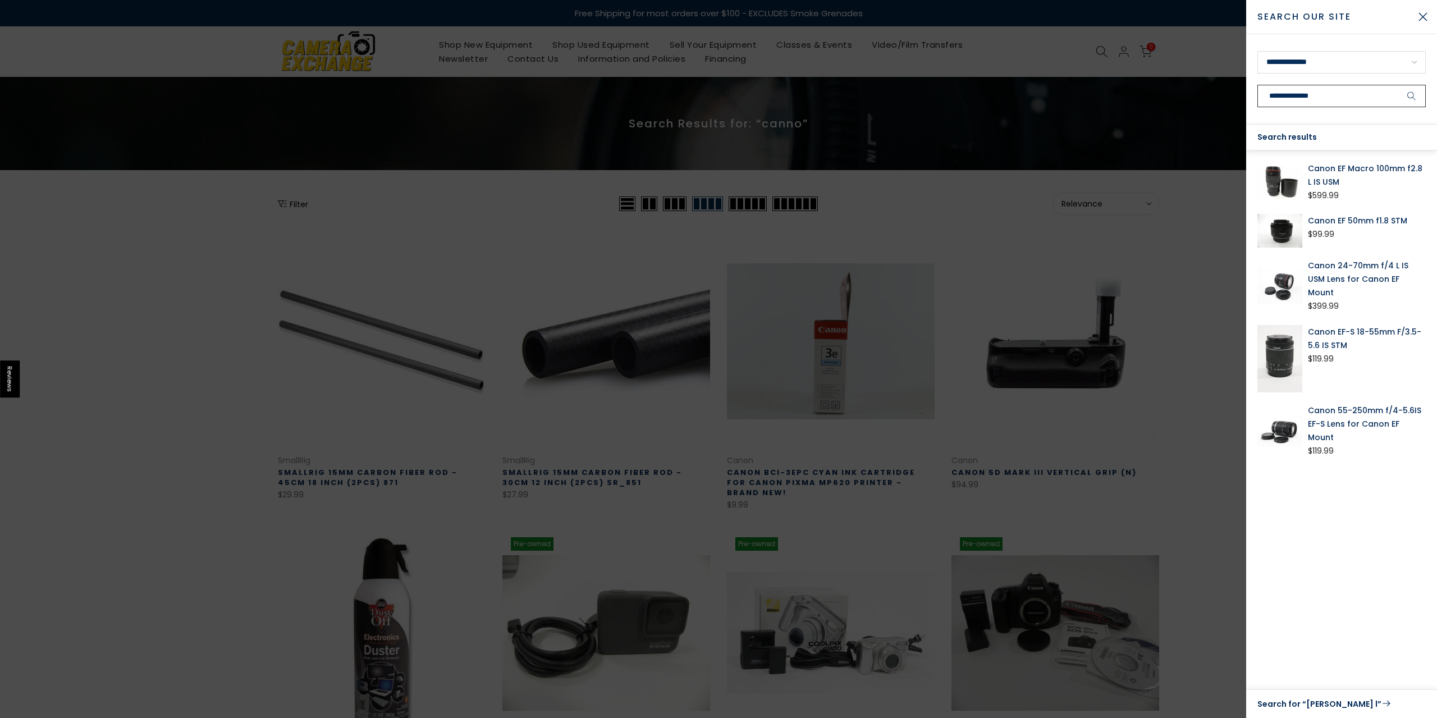
type input "**********"
click at [1398, 85] on button "submit" at bounding box center [1412, 96] width 28 height 22
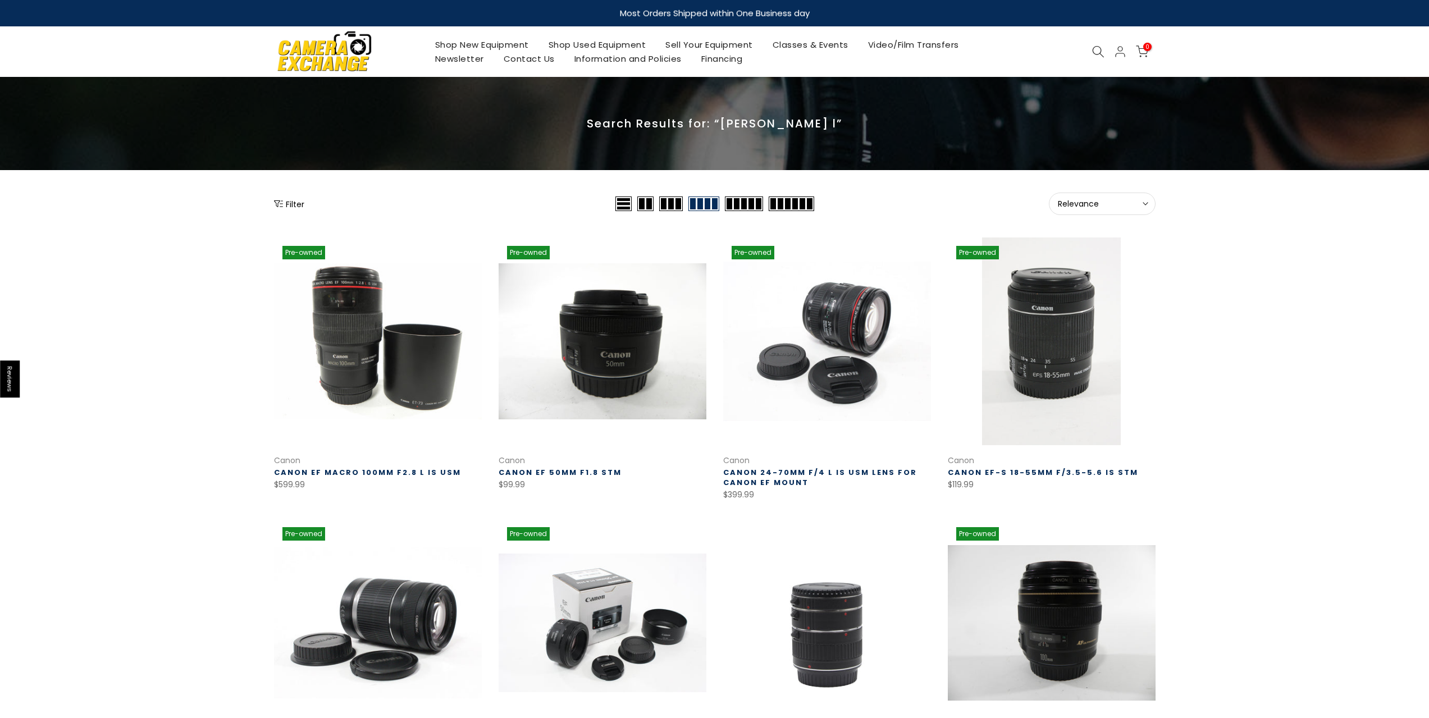
drag, startPoint x: 397, startPoint y: 338, endPoint x: 172, endPoint y: 375, distance: 228.0
click at [172, 375] on div "Filter Relevance Sort Sort by: Relevance Price, low to high Price, high to low …" at bounding box center [714, 684] width 1429 height 982
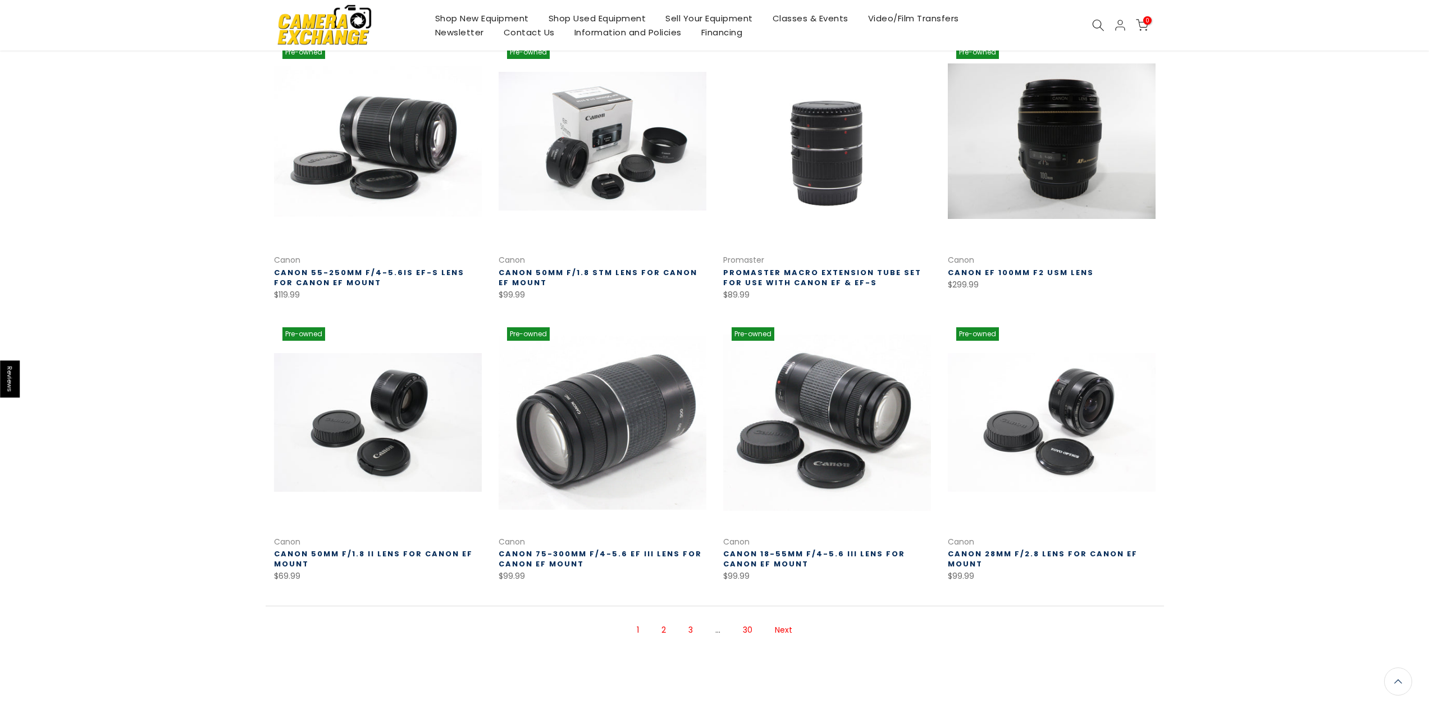
scroll to position [556, 0]
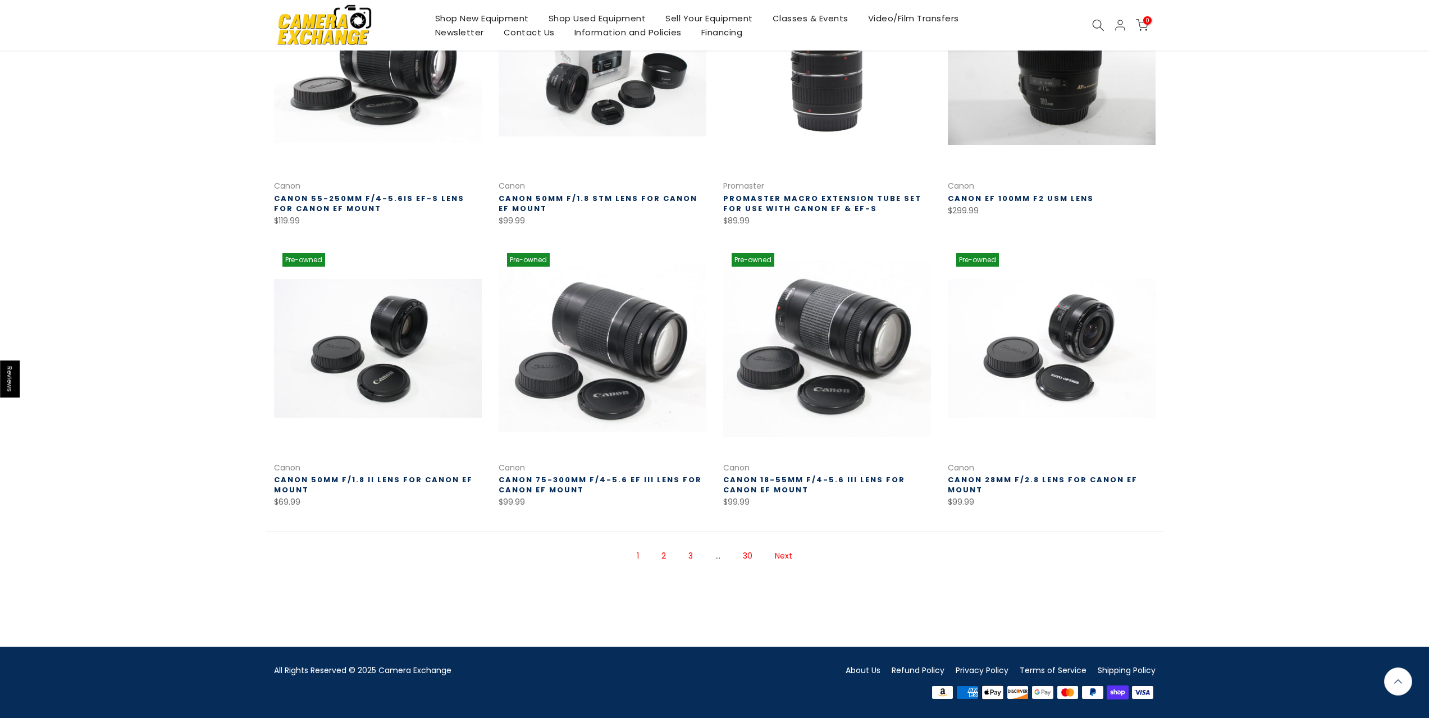
click at [776, 554] on link "Next" at bounding box center [783, 556] width 29 height 20
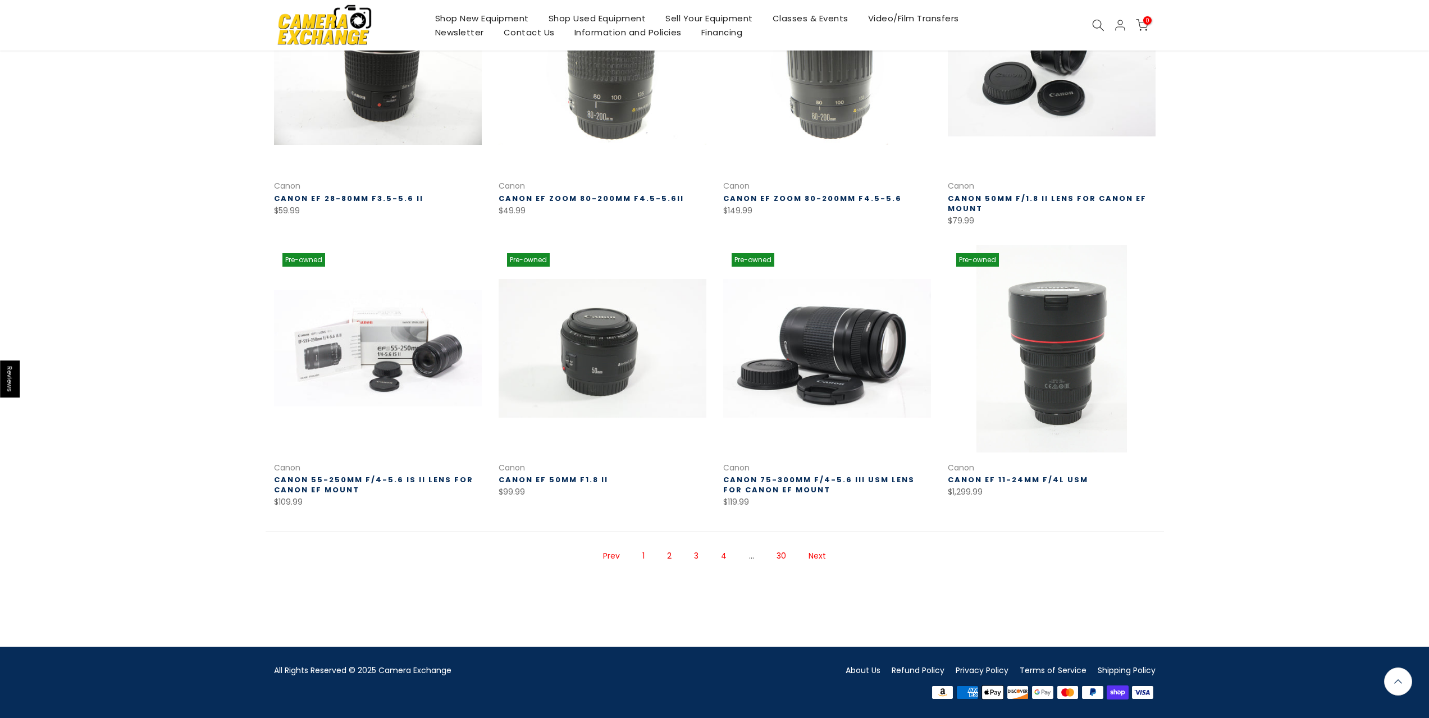
scroll to position [555, 0]
click at [823, 549] on li "Next" at bounding box center [817, 556] width 29 height 31
click at [821, 552] on link "Next" at bounding box center [817, 556] width 29 height 20
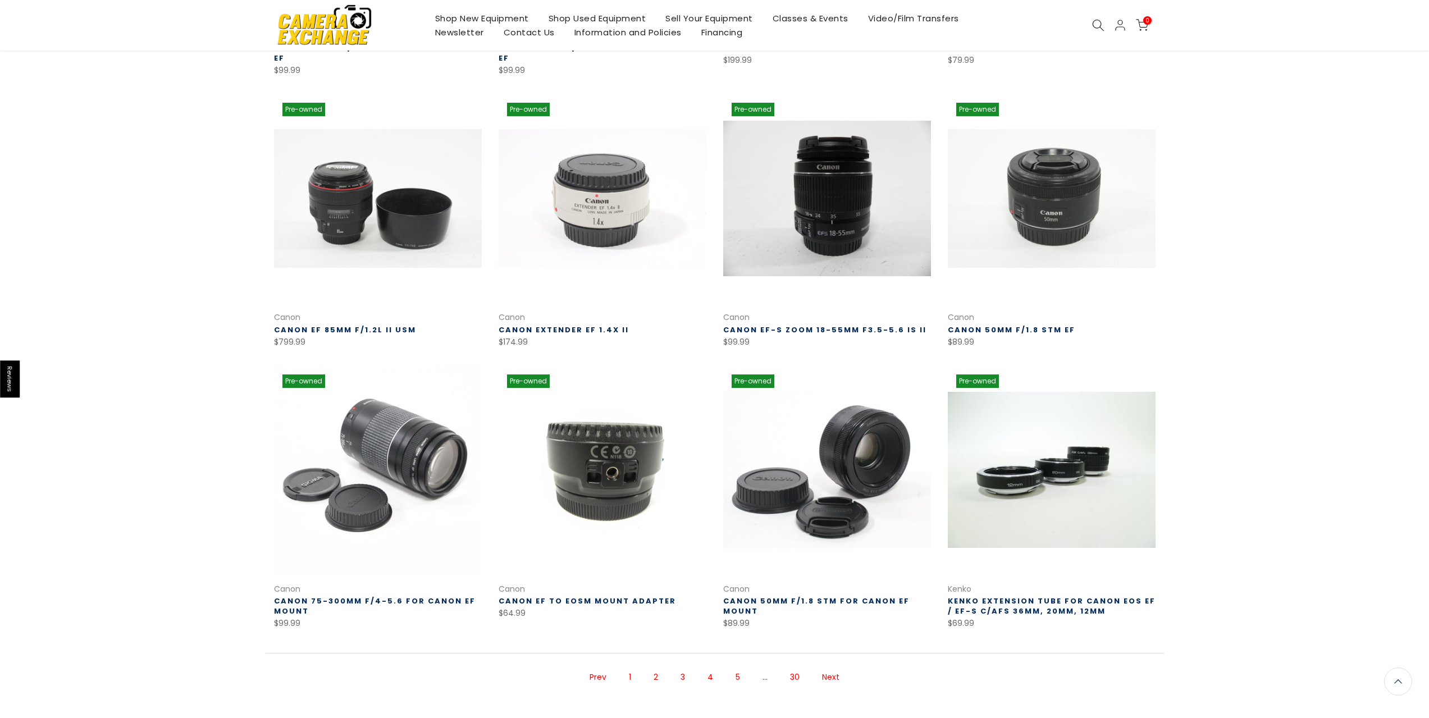
scroll to position [422, 0]
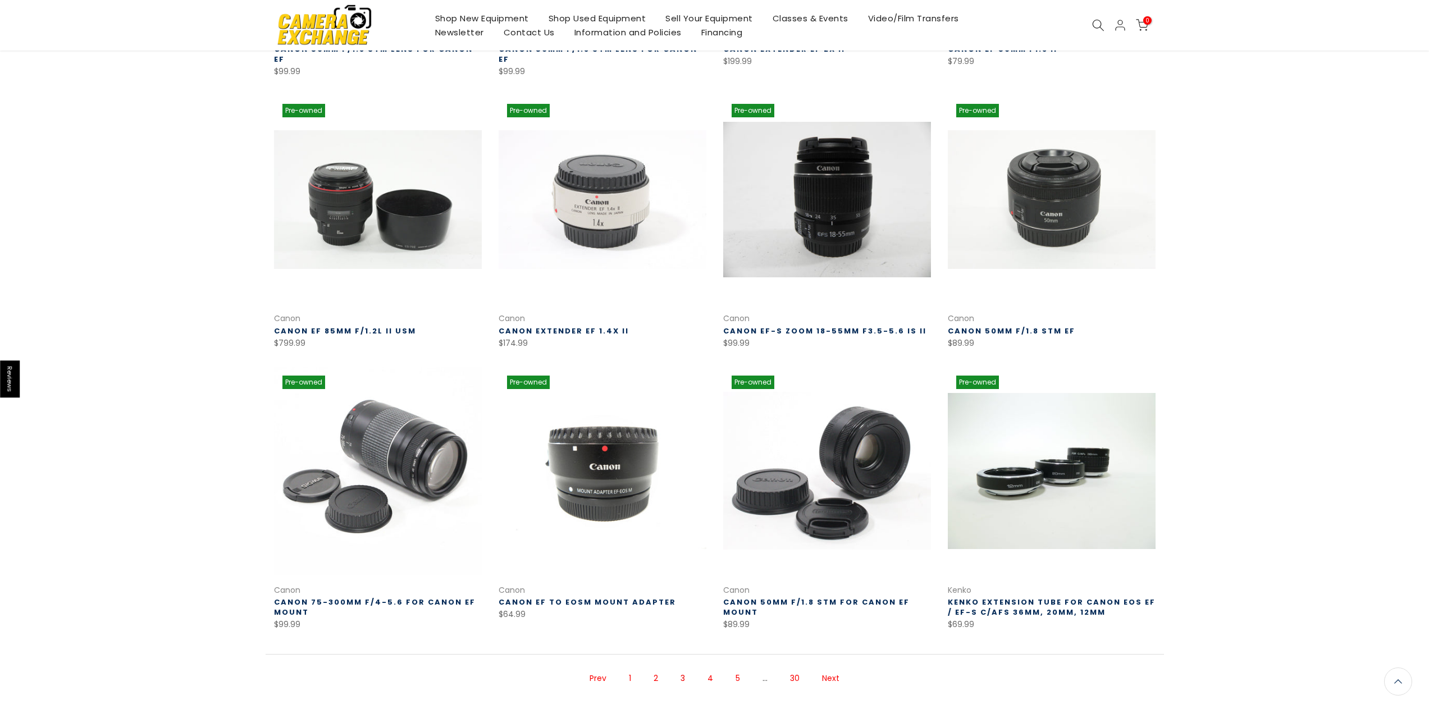
click at [840, 671] on link "Next" at bounding box center [830, 679] width 29 height 20
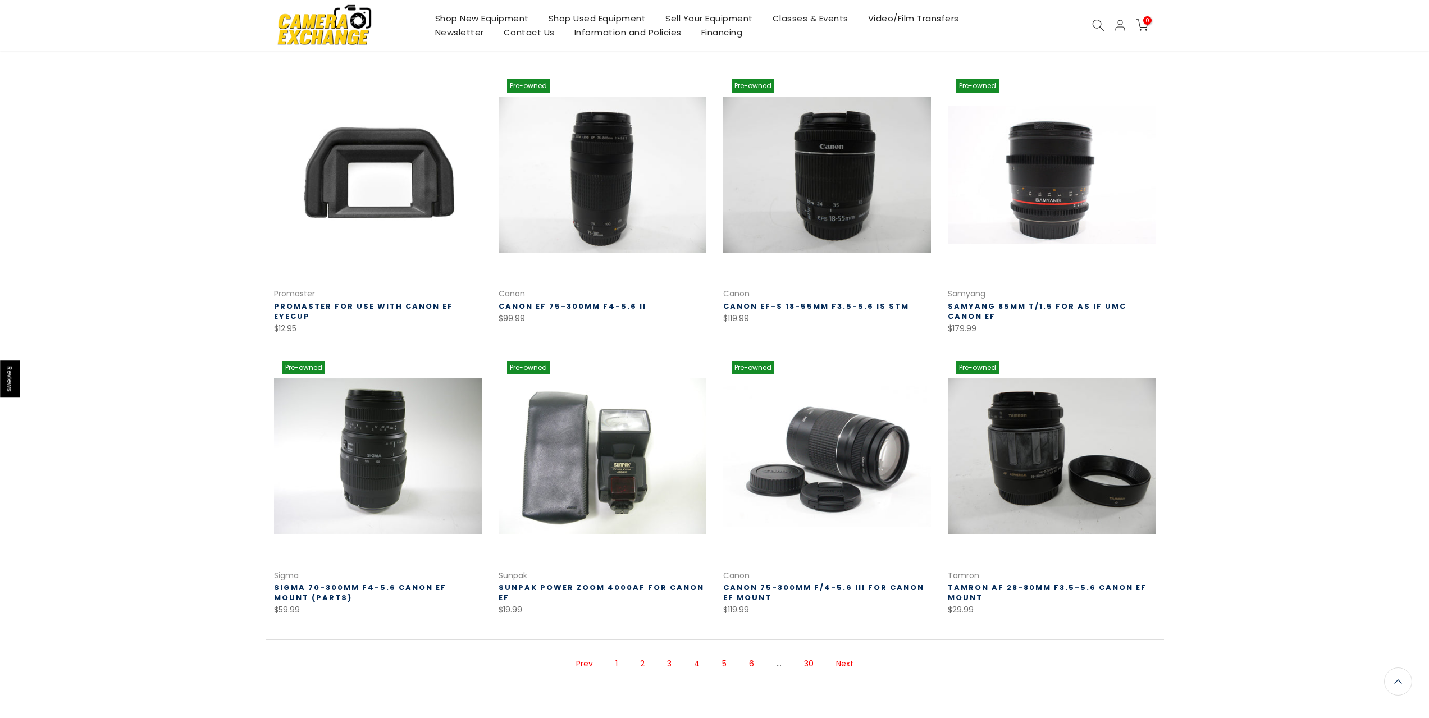
scroll to position [449, 0]
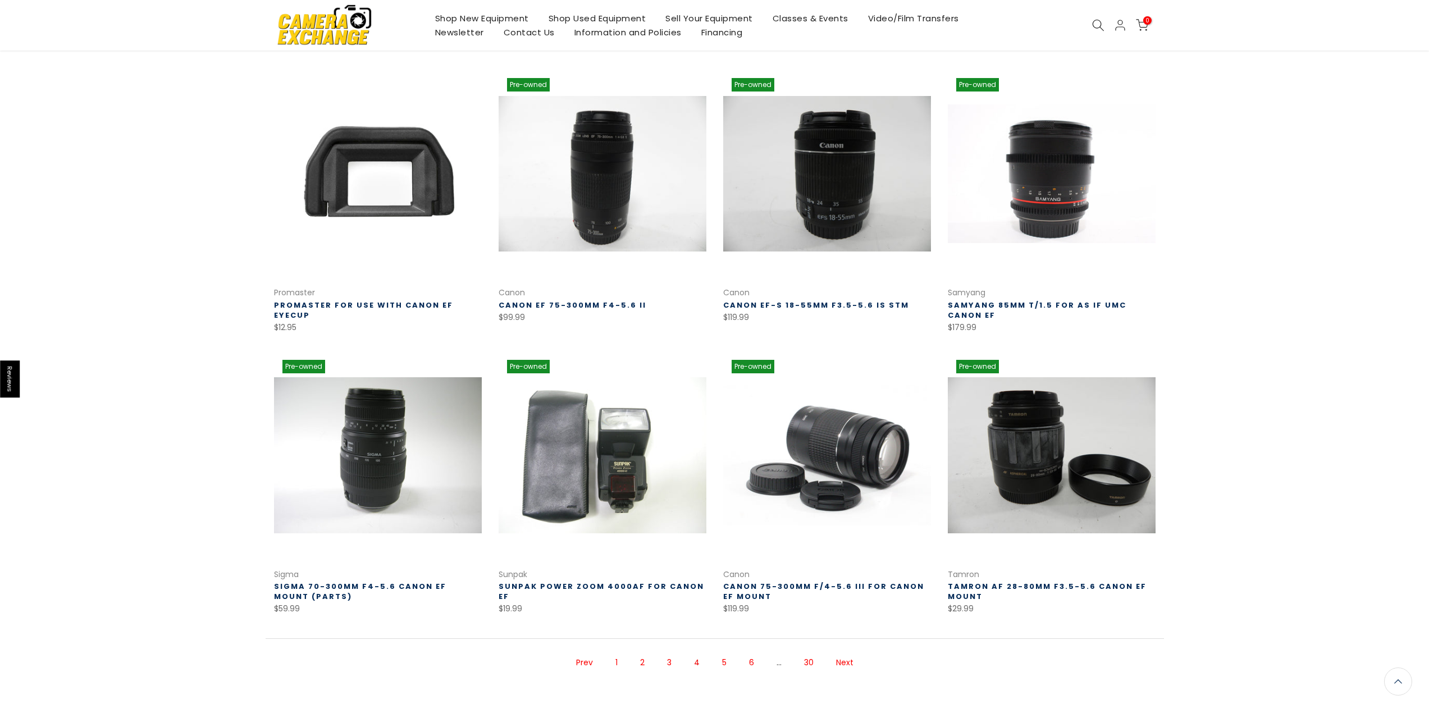
click at [851, 662] on link "Next" at bounding box center [844, 663] width 29 height 20
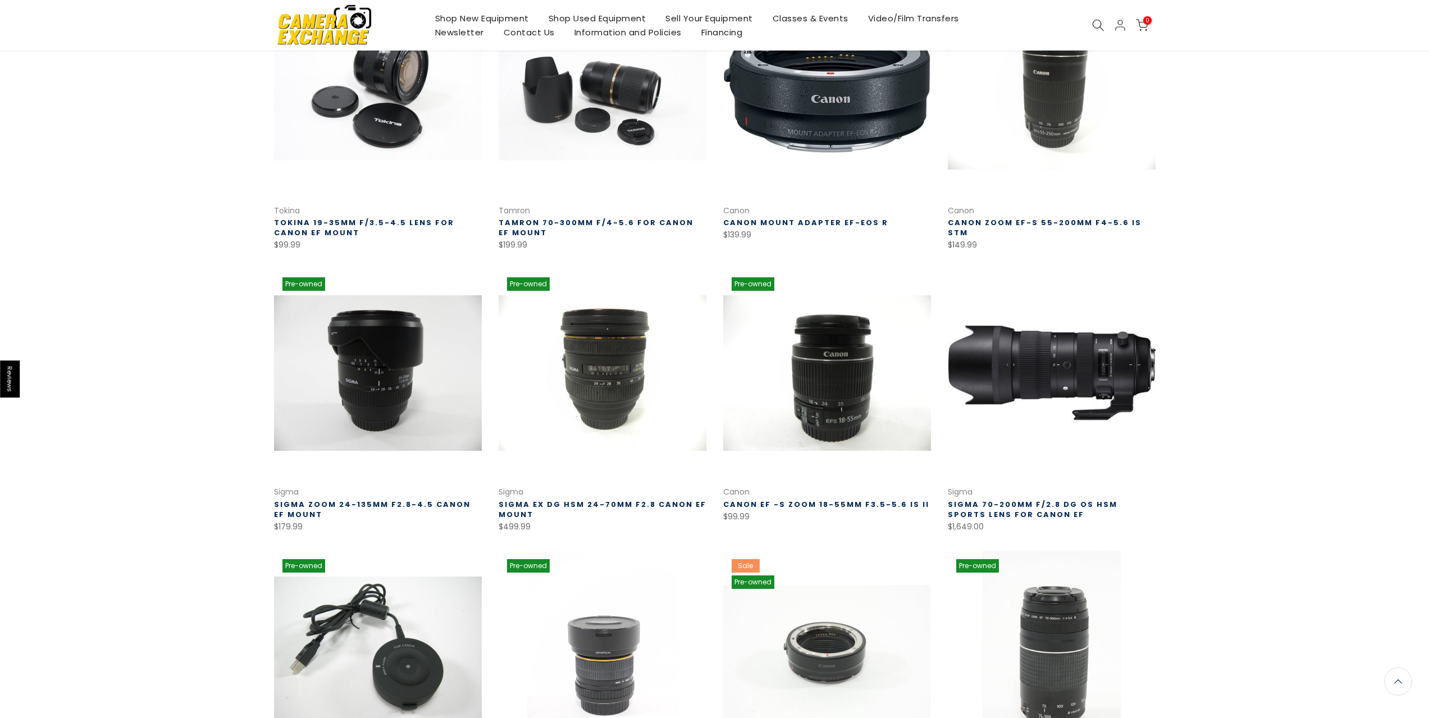
scroll to position [555, 0]
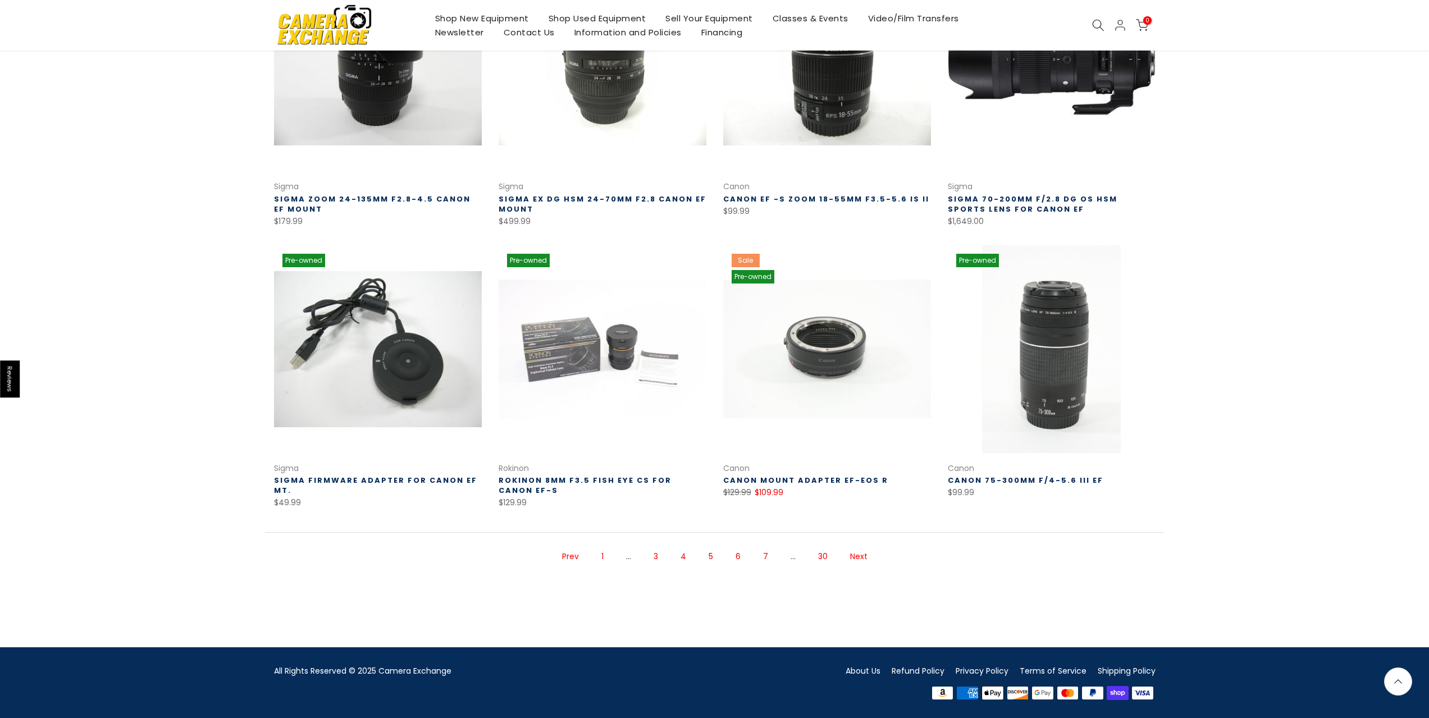
click at [849, 559] on link "Next" at bounding box center [858, 557] width 29 height 20
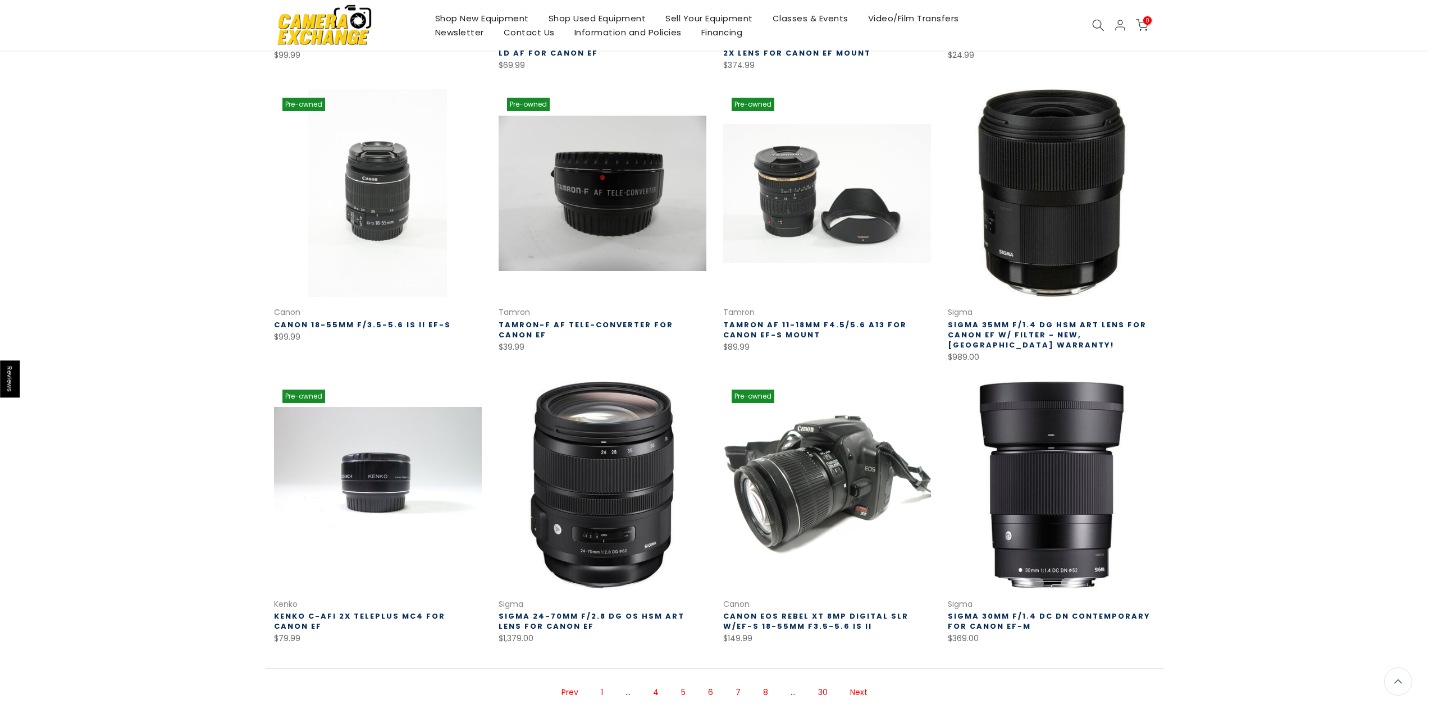
scroll to position [565, 0]
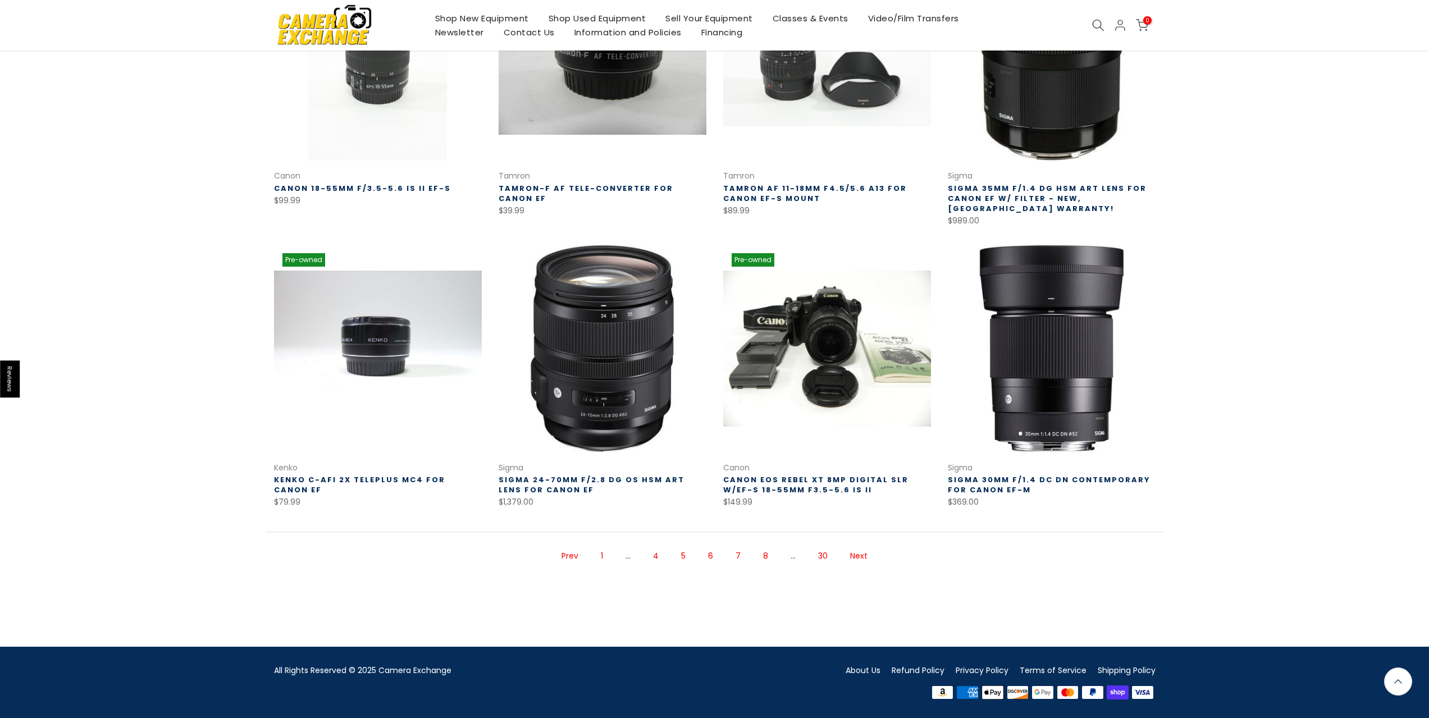
click at [854, 556] on link "Next" at bounding box center [858, 556] width 29 height 20
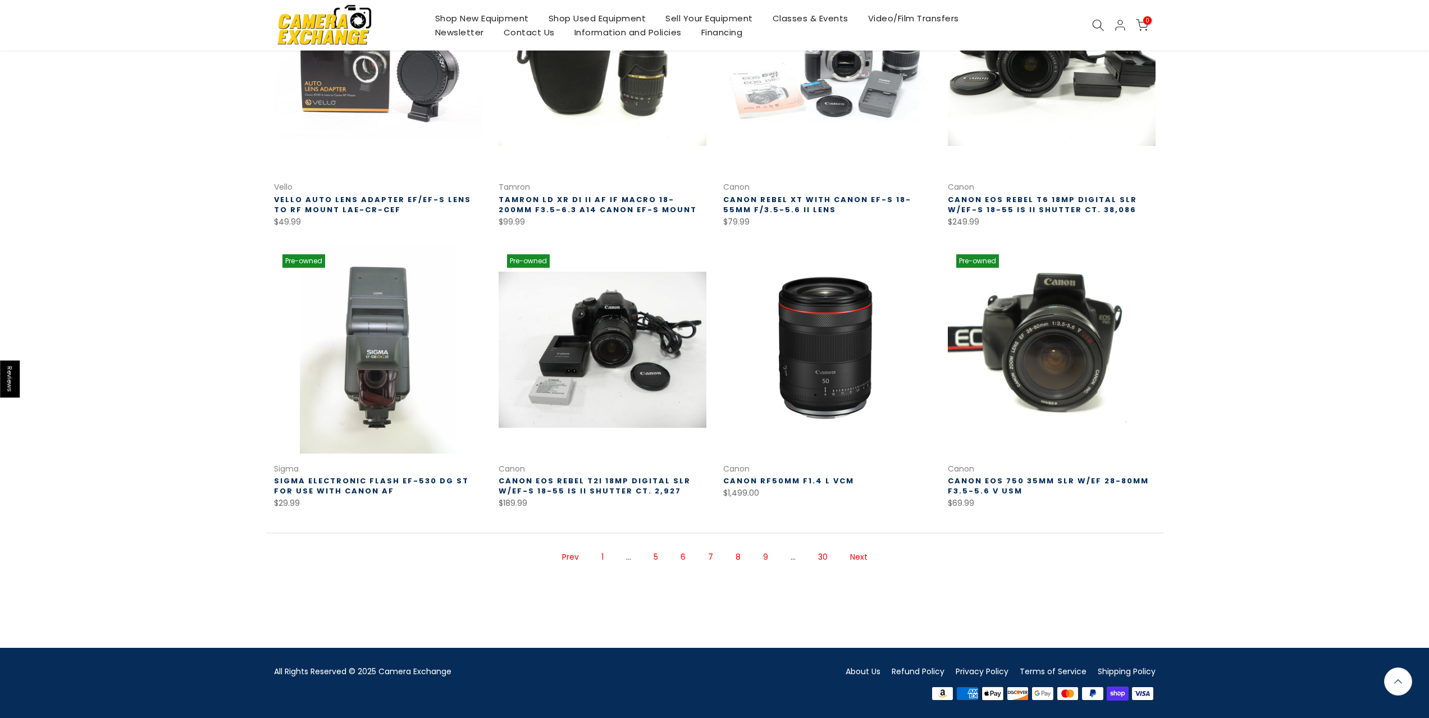
scroll to position [556, 0]
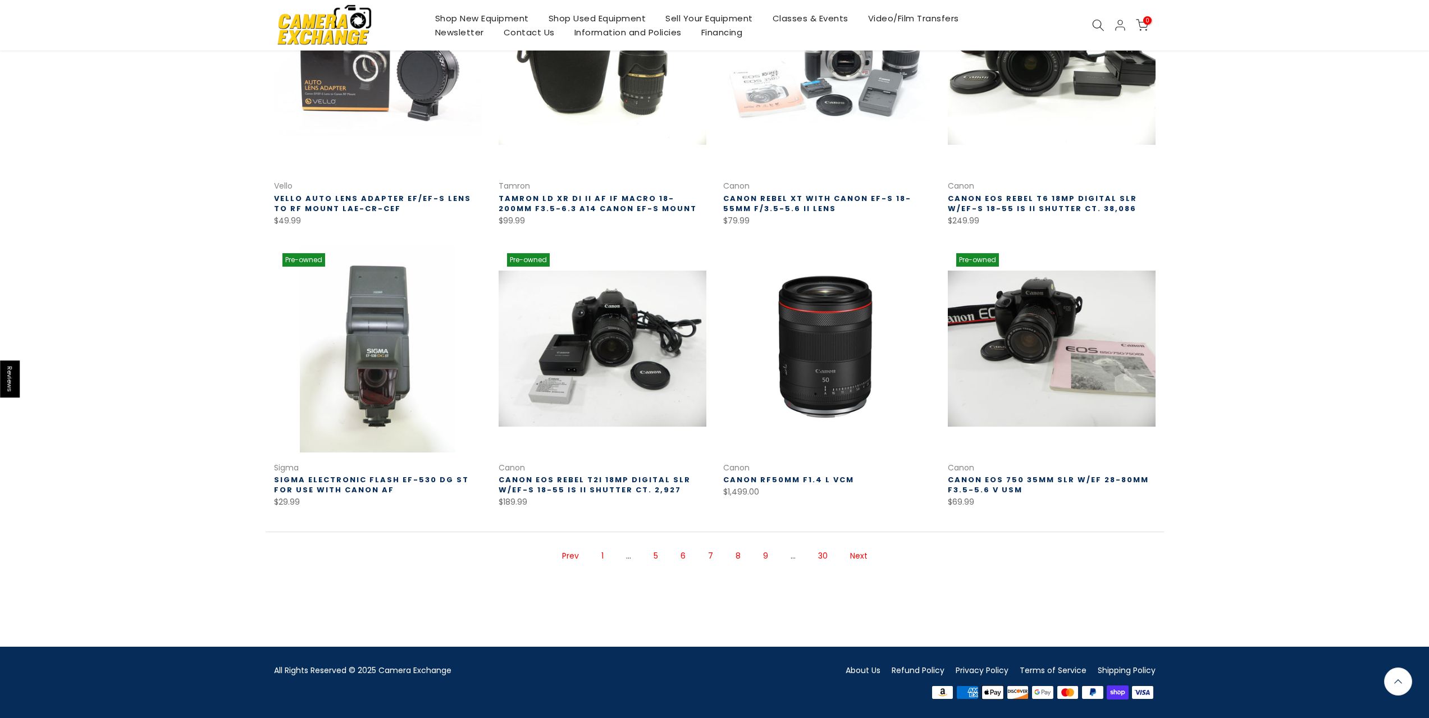
click at [848, 561] on link "Next" at bounding box center [858, 556] width 29 height 20
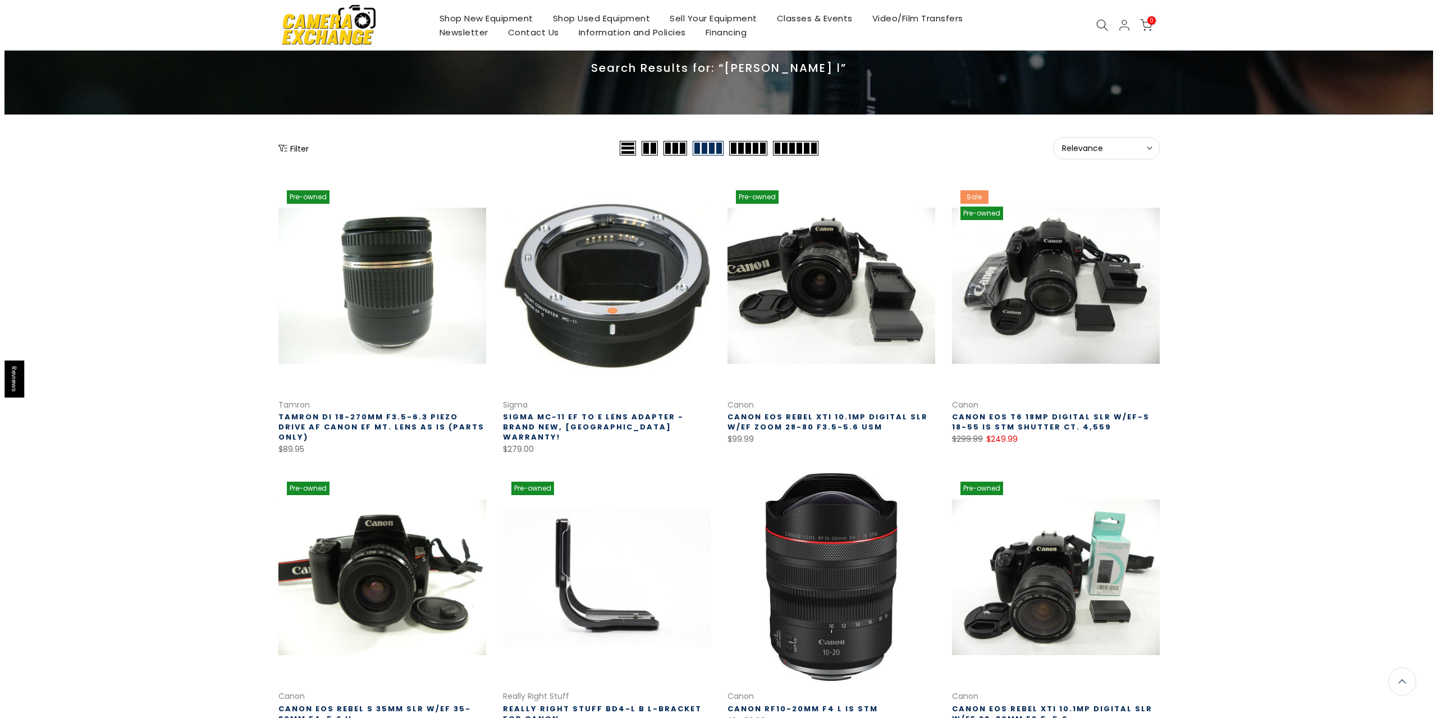
scroll to position [56, 0]
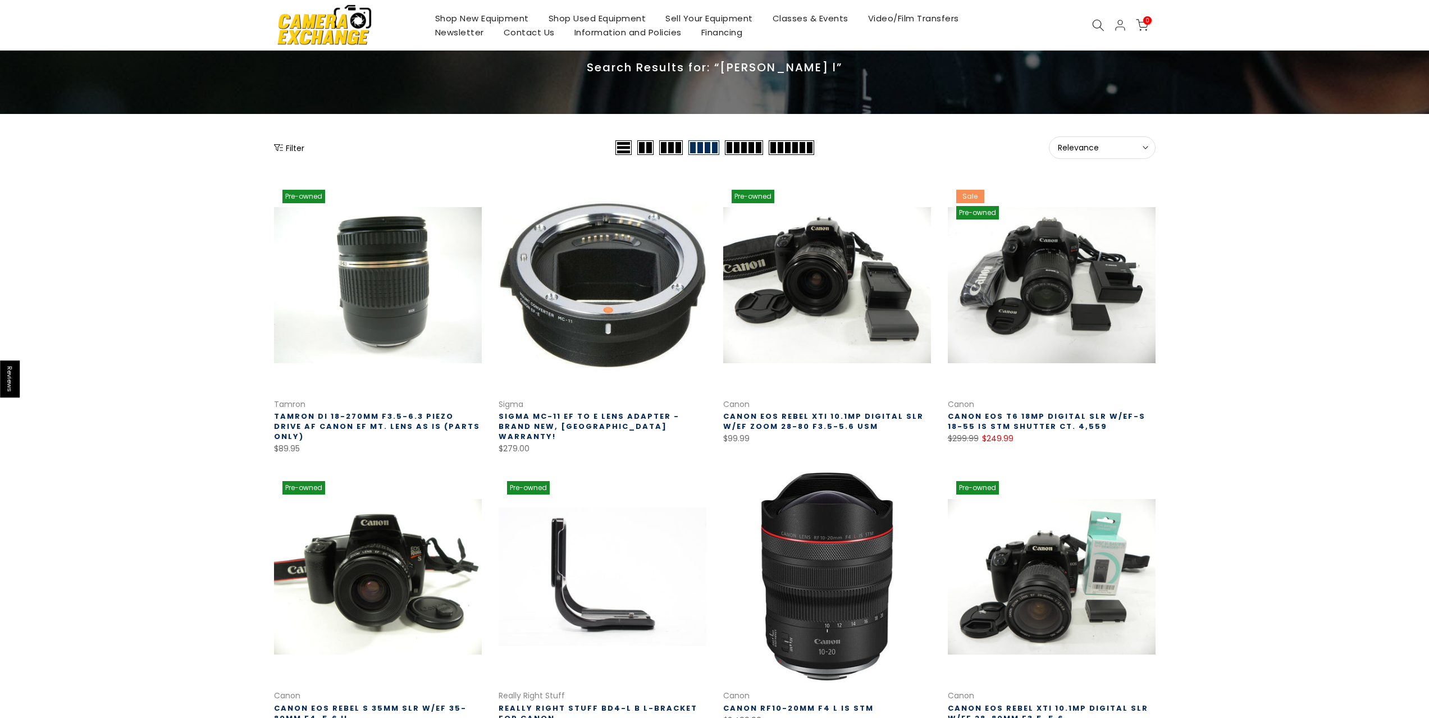
click at [1097, 20] on icon at bounding box center [1098, 25] width 12 height 12
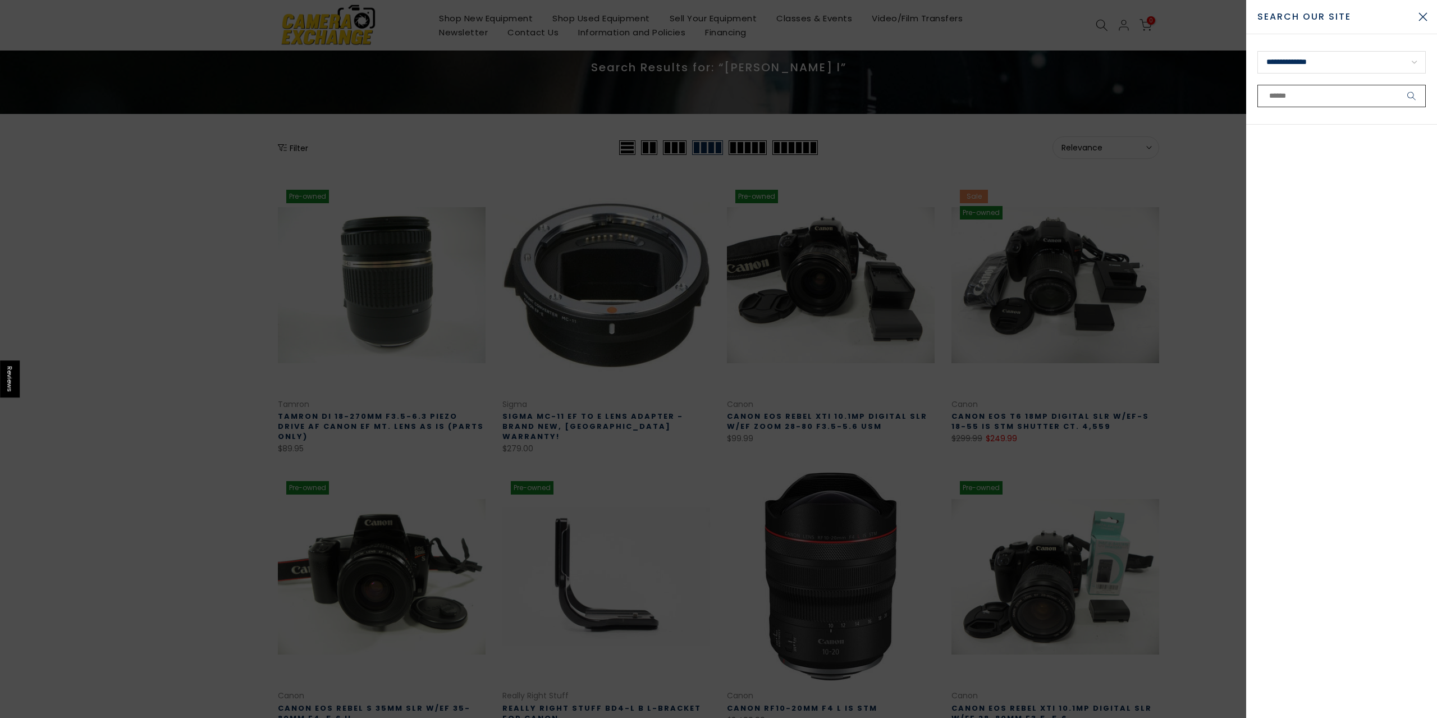
click at [1312, 92] on input "text" at bounding box center [1341, 96] width 168 height 22
paste input "**********"
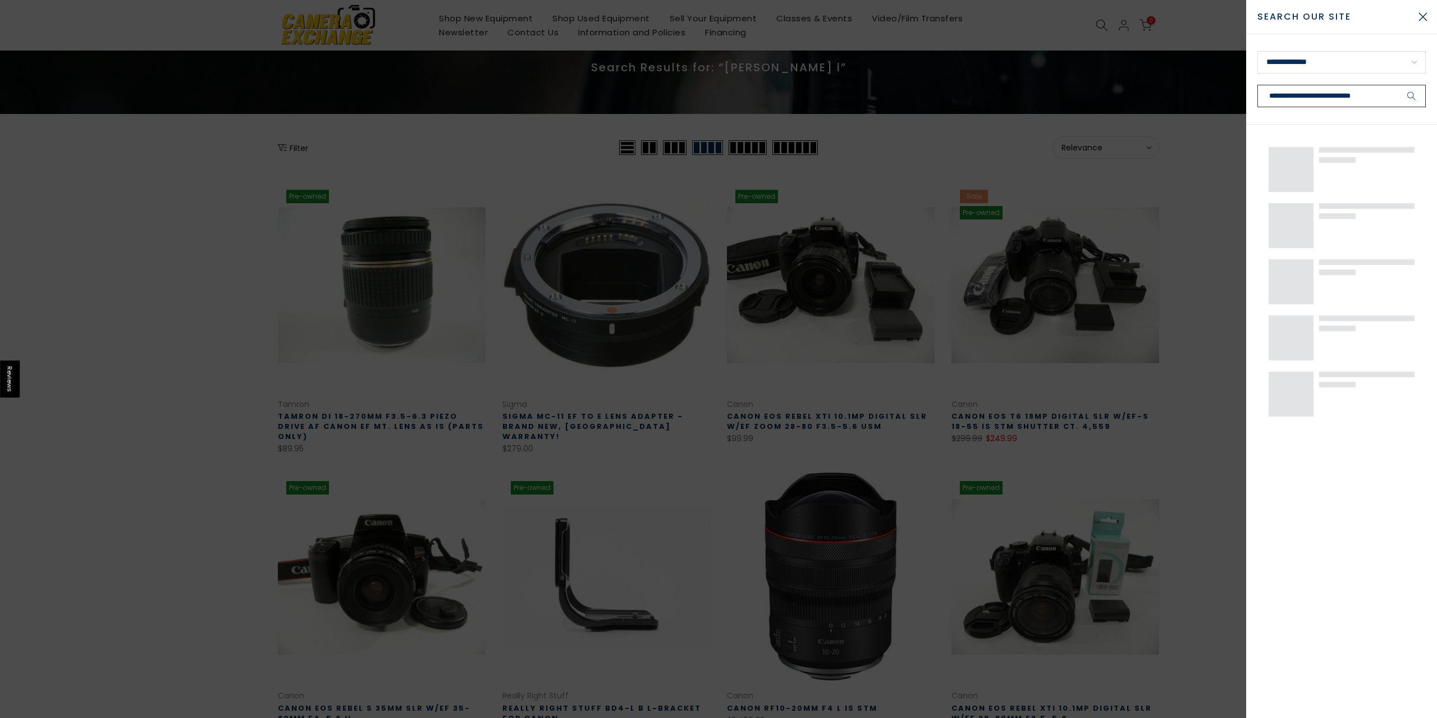
type input "**********"
click at [1398, 85] on button "submit" at bounding box center [1412, 96] width 28 height 22
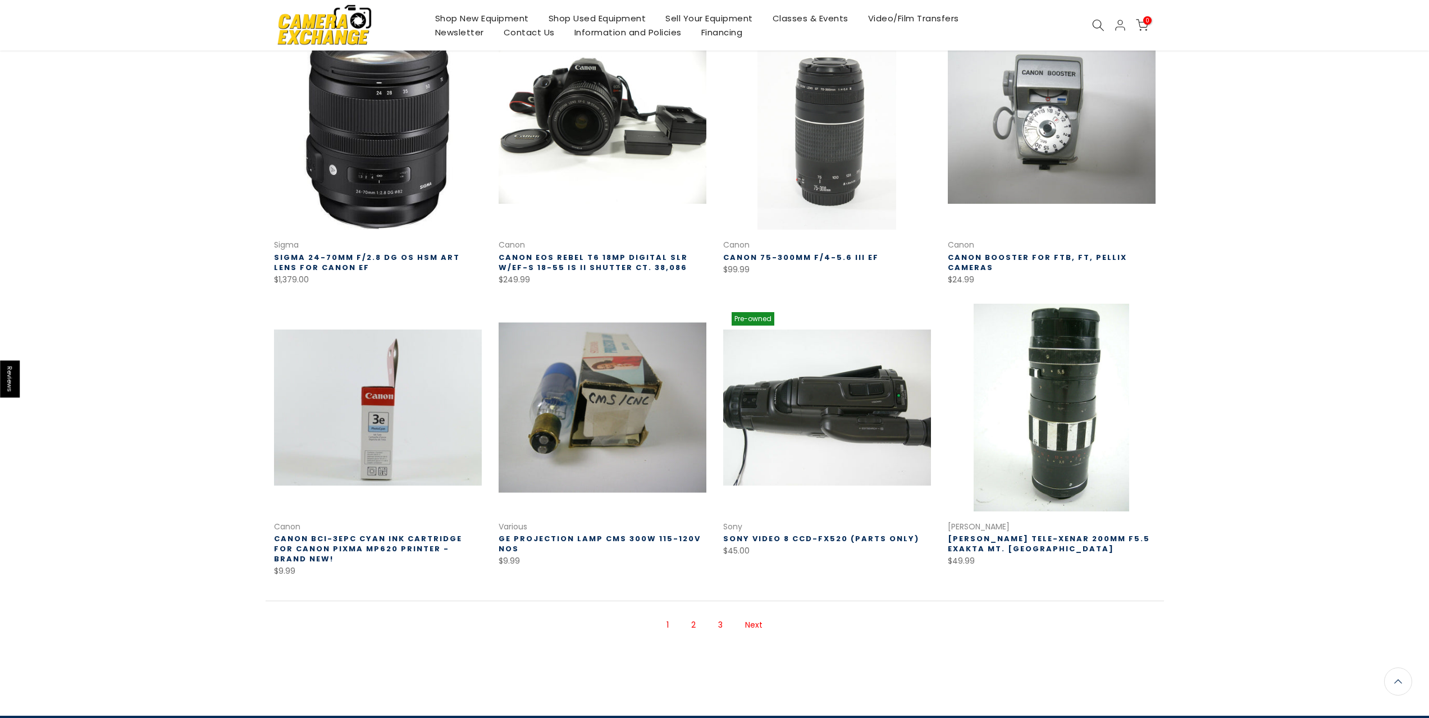
scroll to position [510, 0]
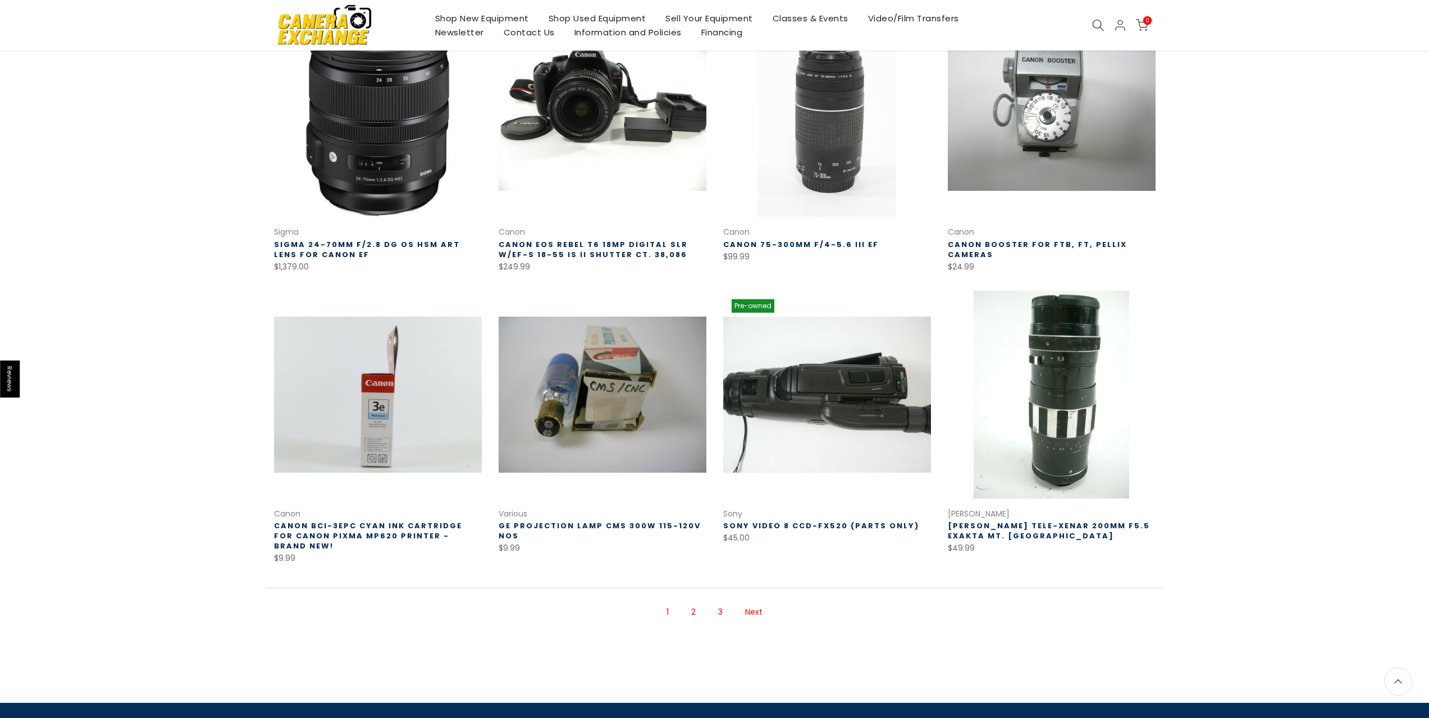
click at [754, 618] on link "Next" at bounding box center [753, 612] width 29 height 20
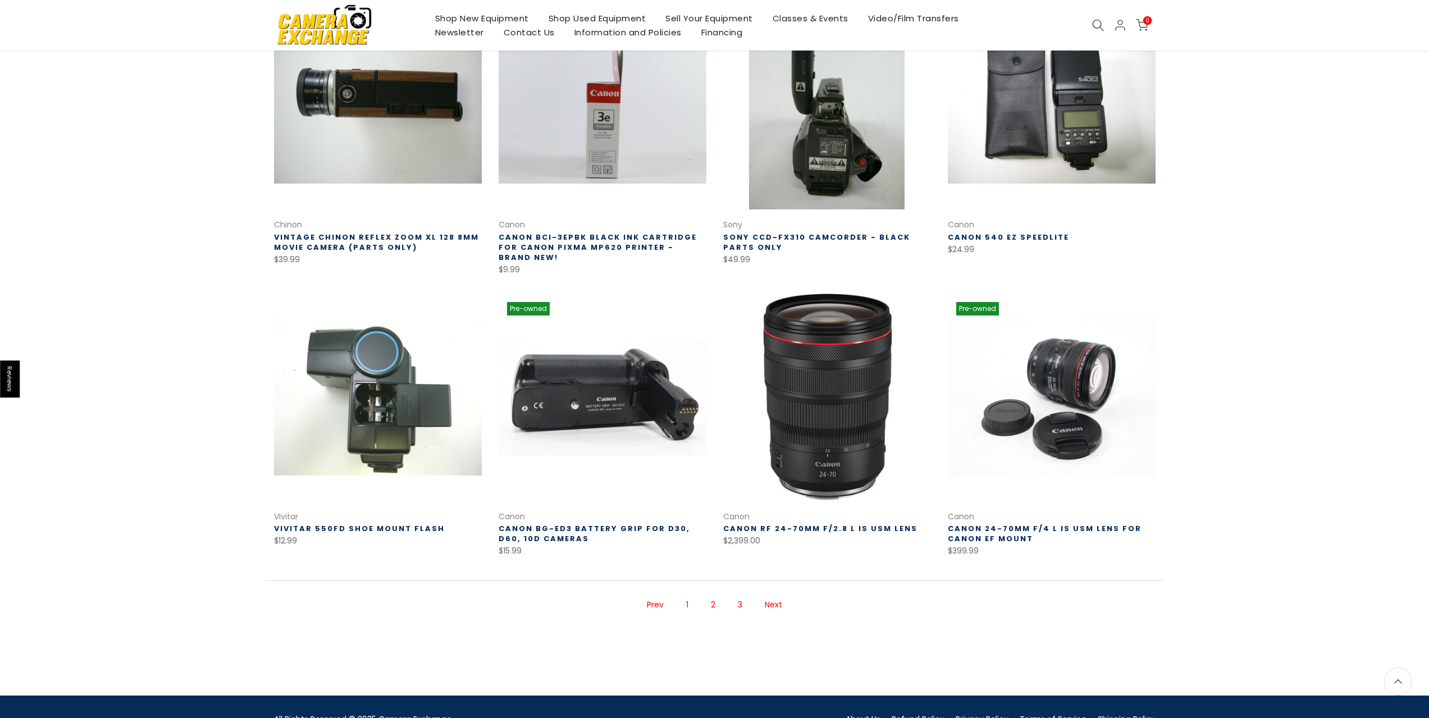
scroll to position [518, 0]
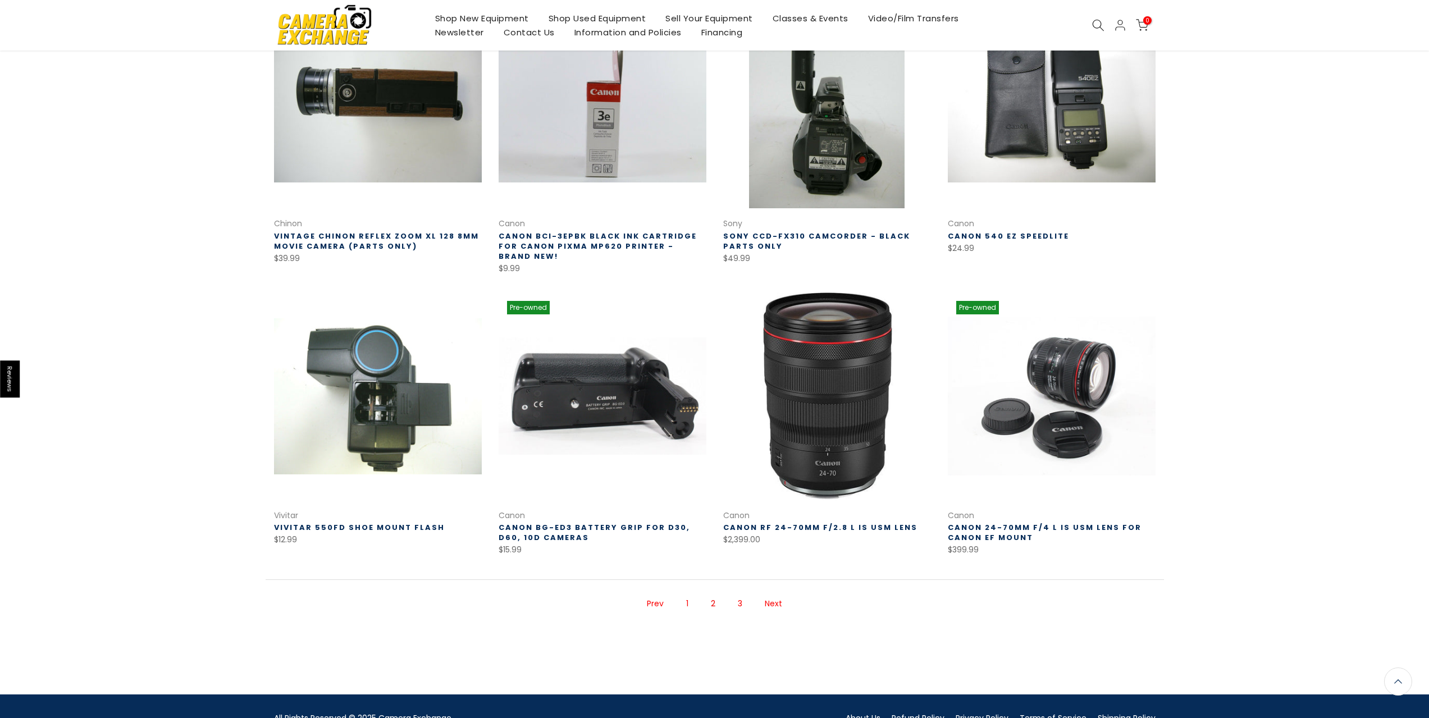
click at [776, 597] on link "Next" at bounding box center [773, 604] width 29 height 20
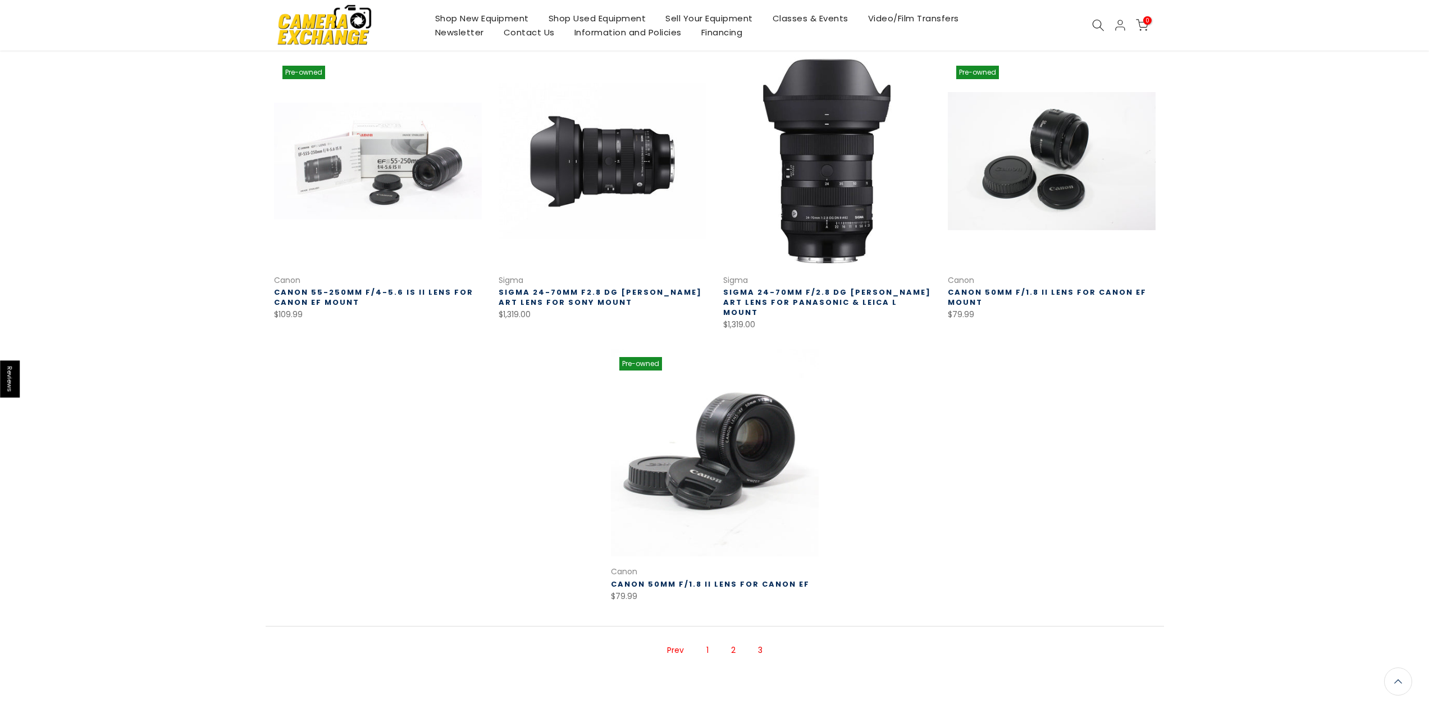
scroll to position [181, 0]
